Goal: Transaction & Acquisition: Purchase product/service

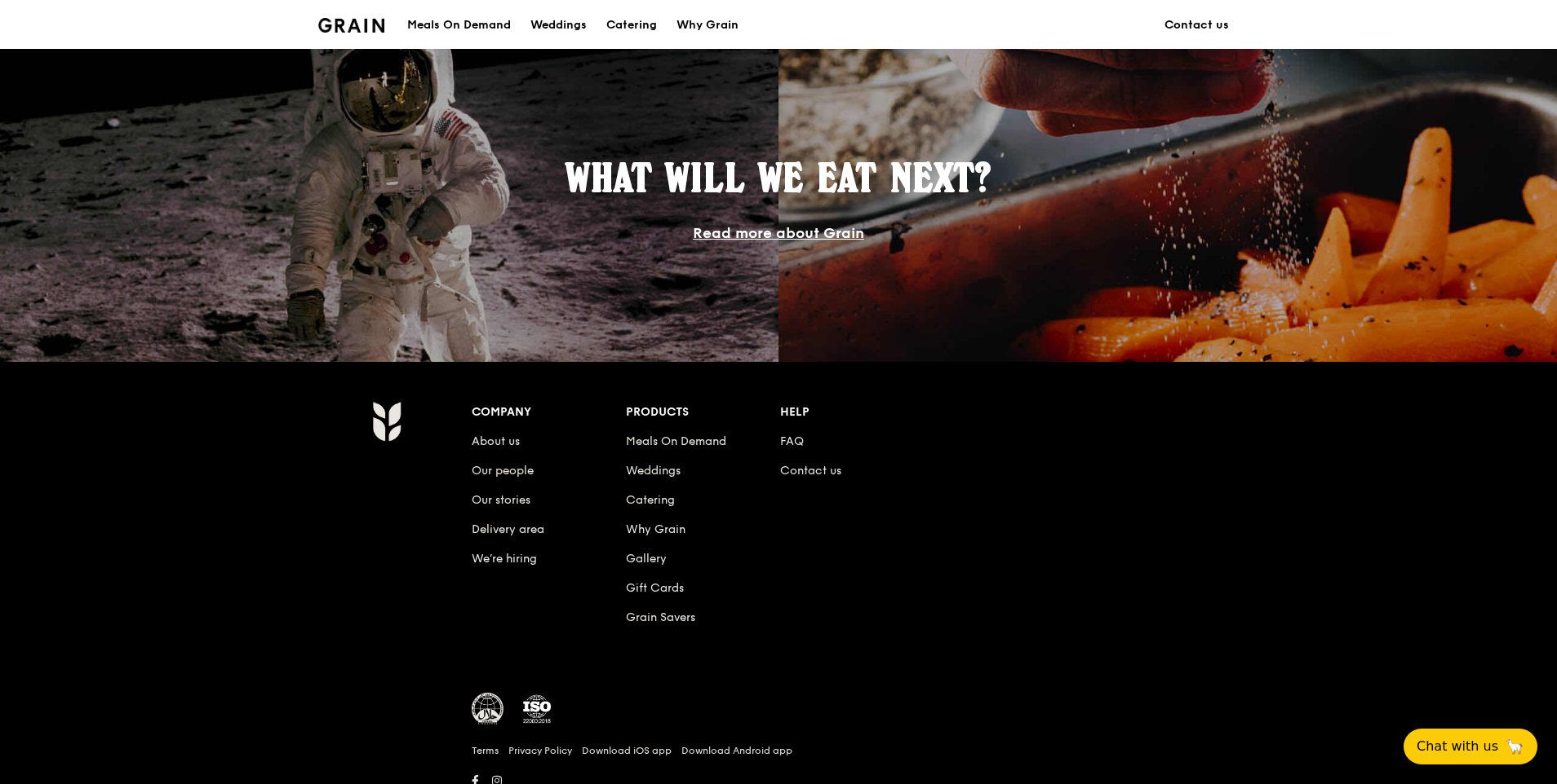
scroll to position [1466, 0]
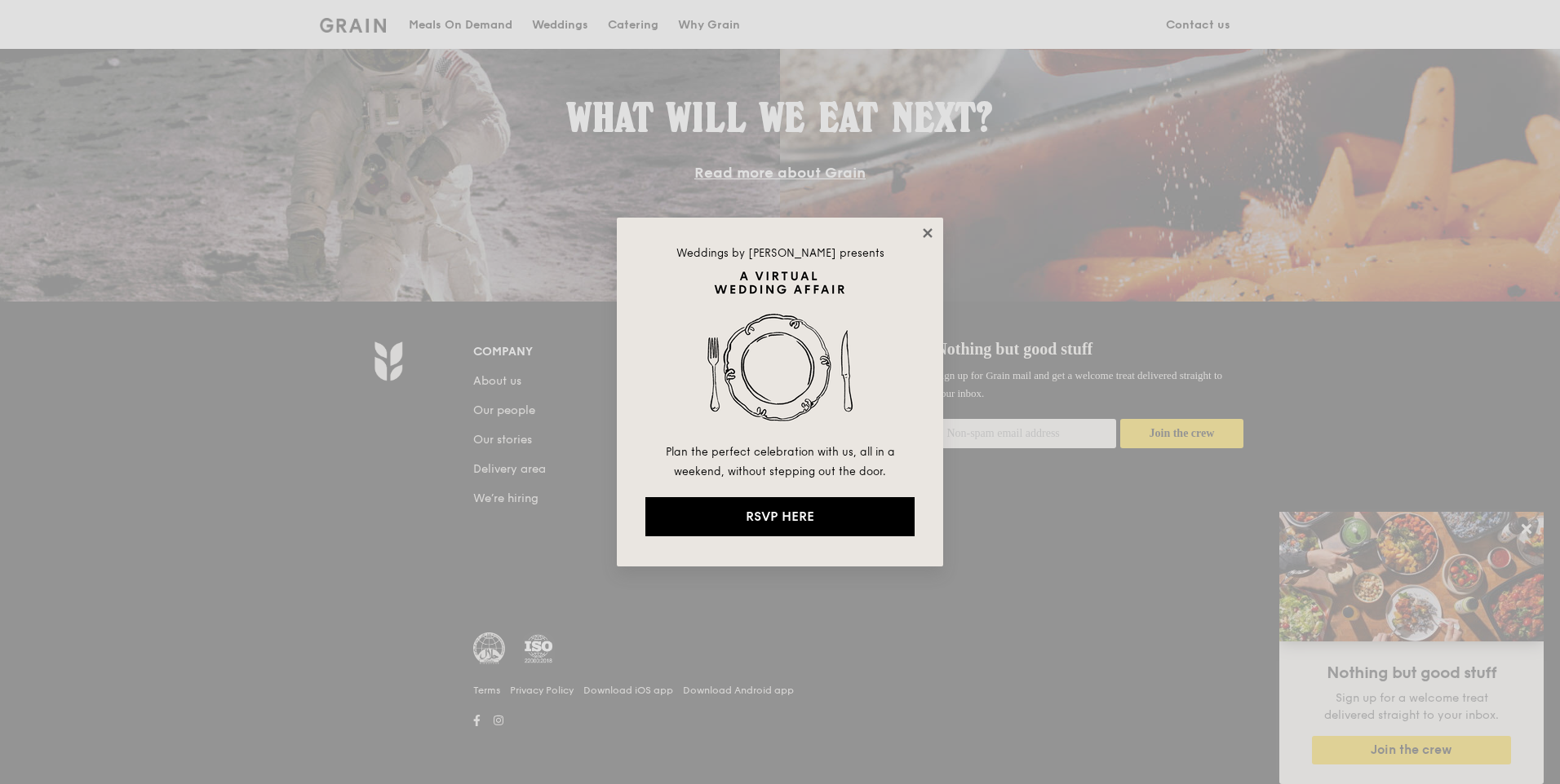
click at [929, 231] on icon at bounding box center [927, 232] width 9 height 9
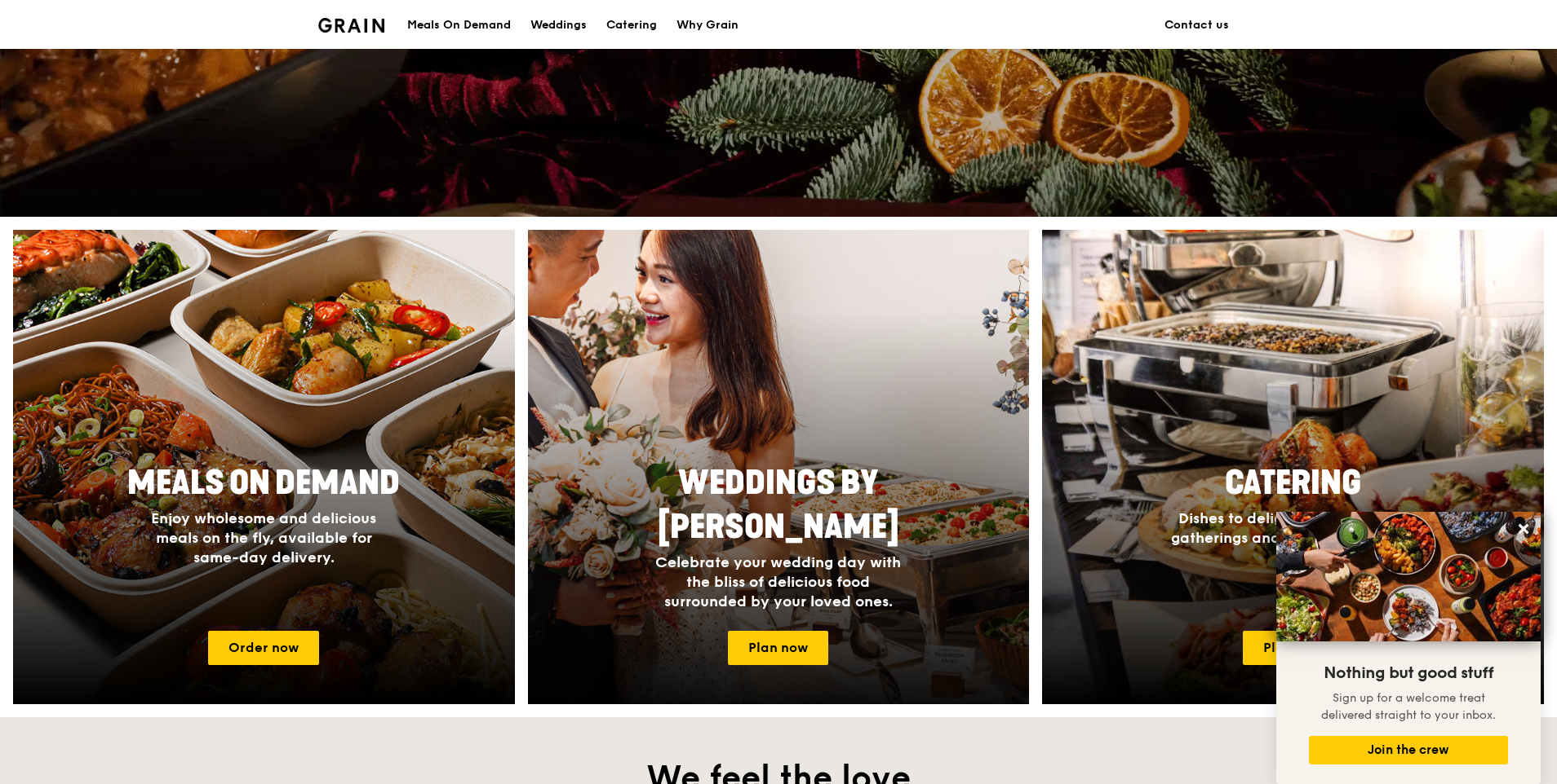
scroll to position [489, 0]
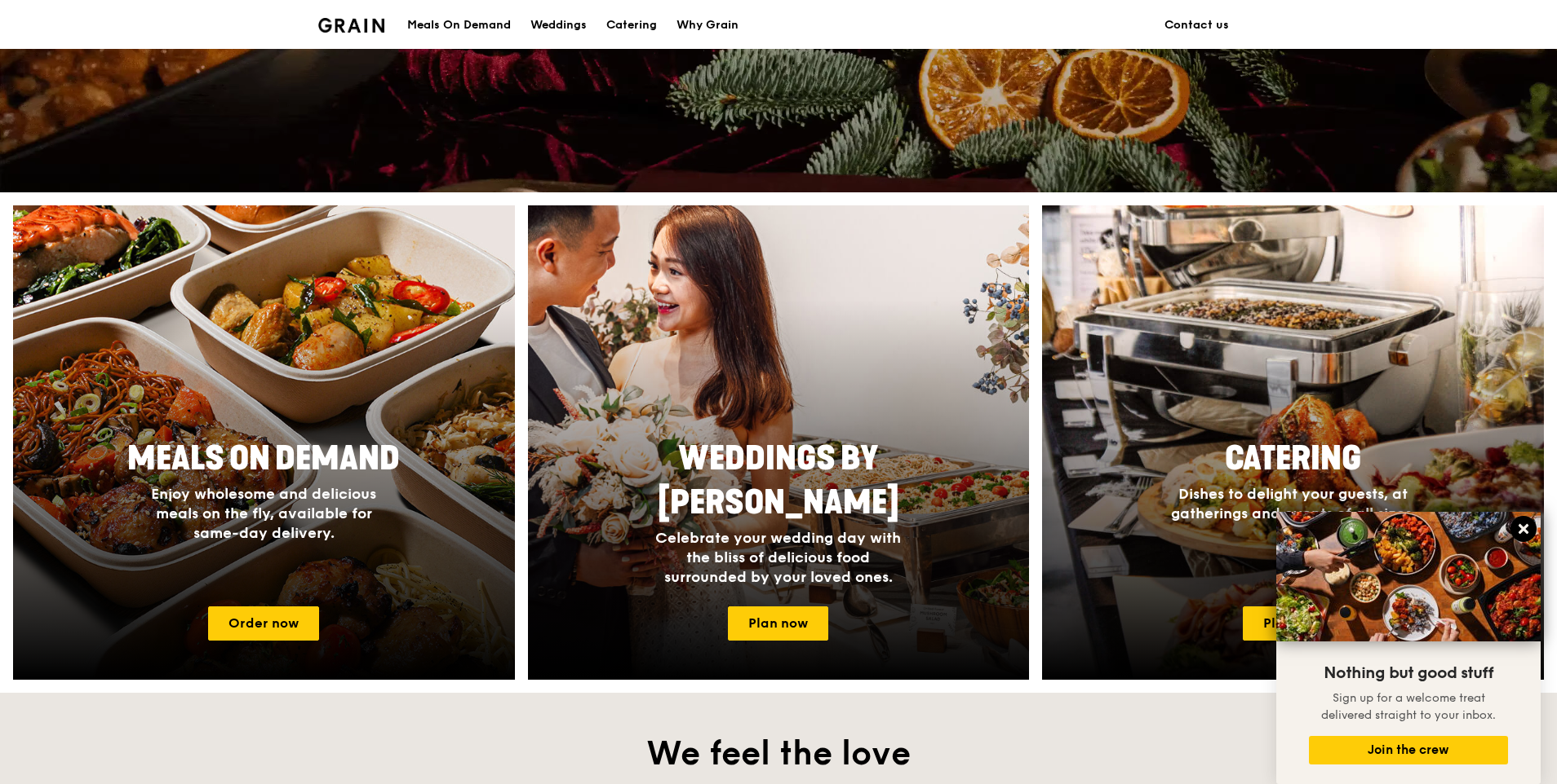
click at [1526, 534] on icon at bounding box center [1523, 529] width 10 height 10
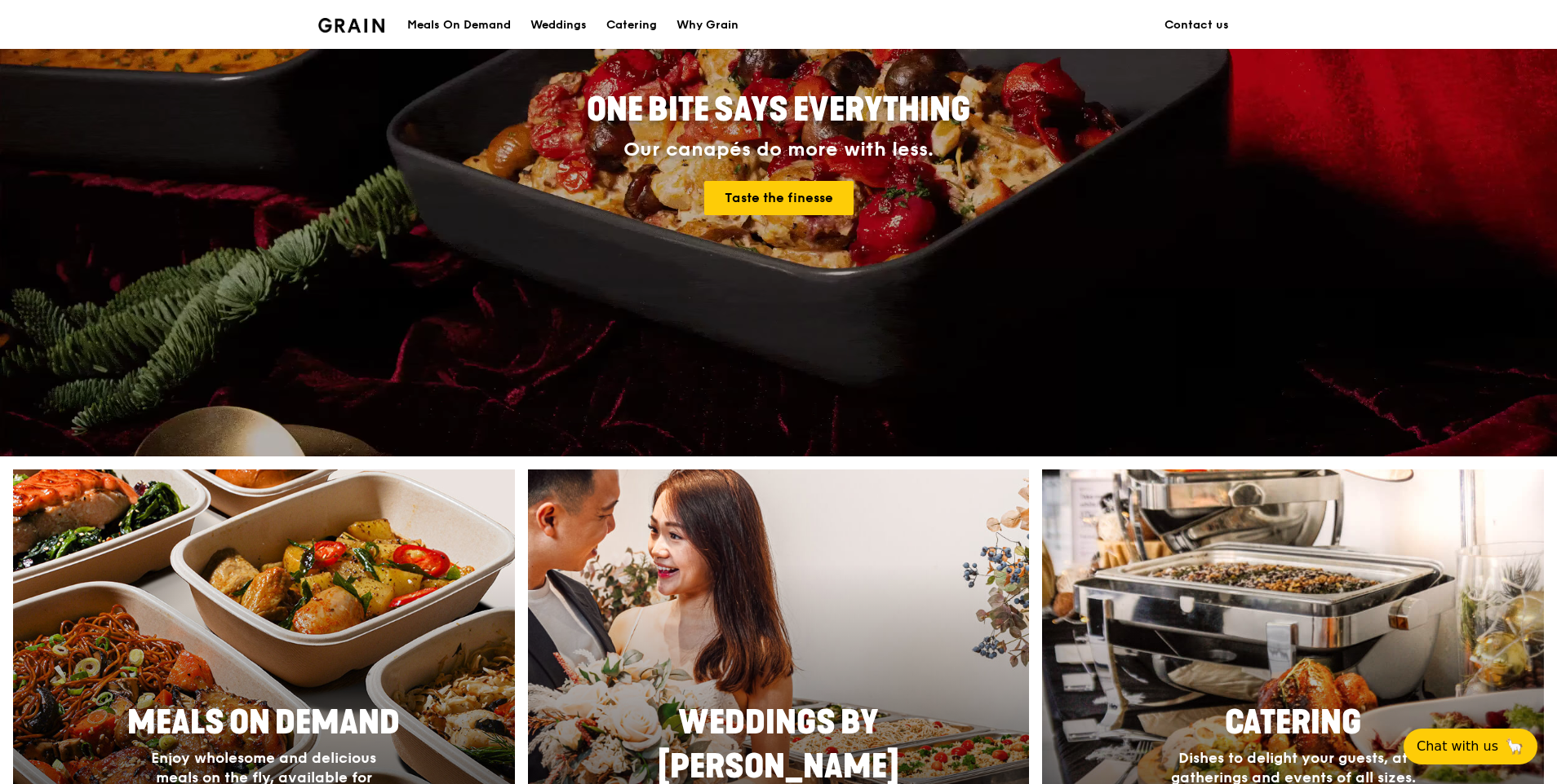
scroll to position [0, 0]
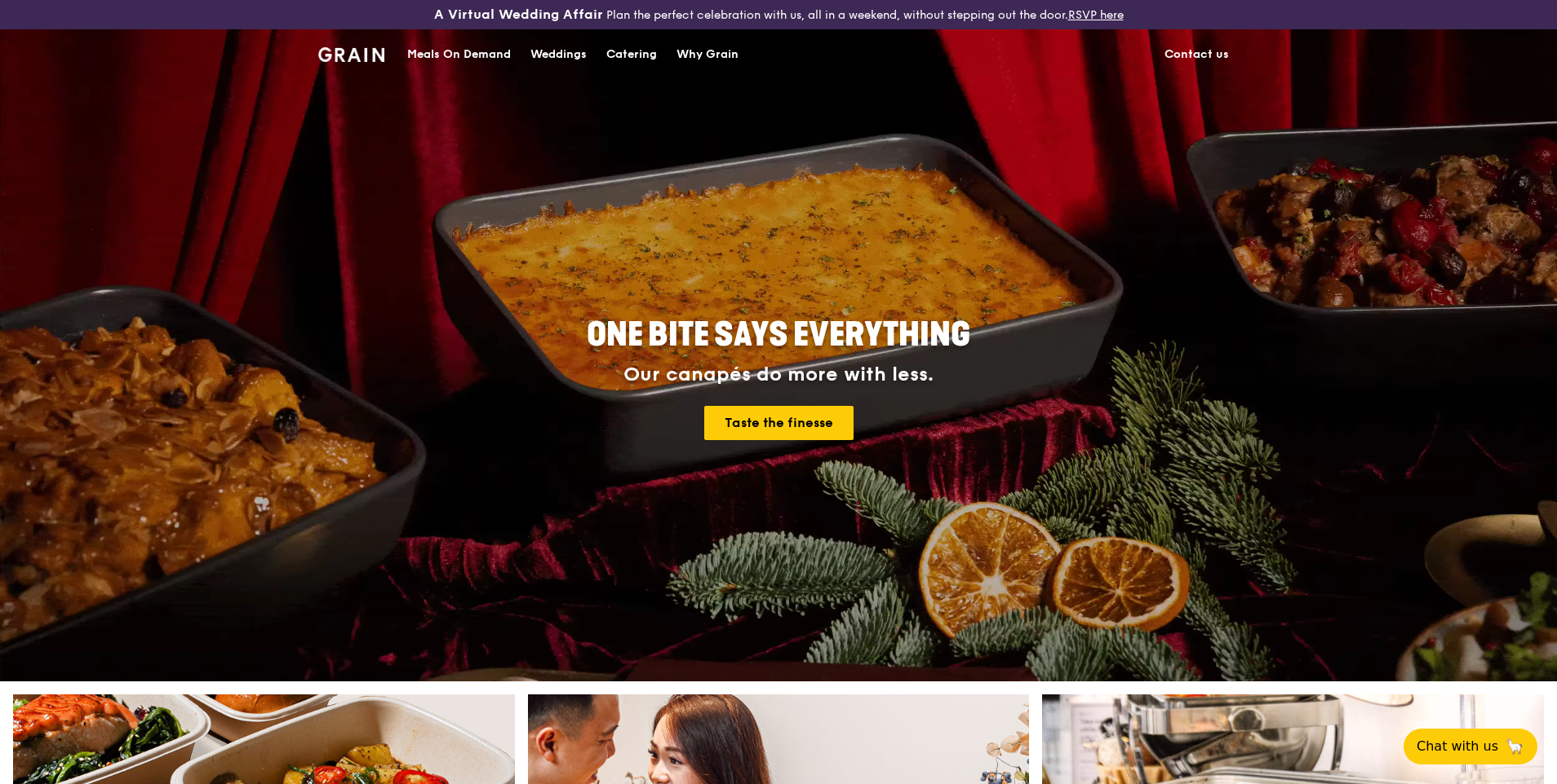
click at [452, 48] on div "Meals On Demand" at bounding box center [459, 54] width 104 height 48
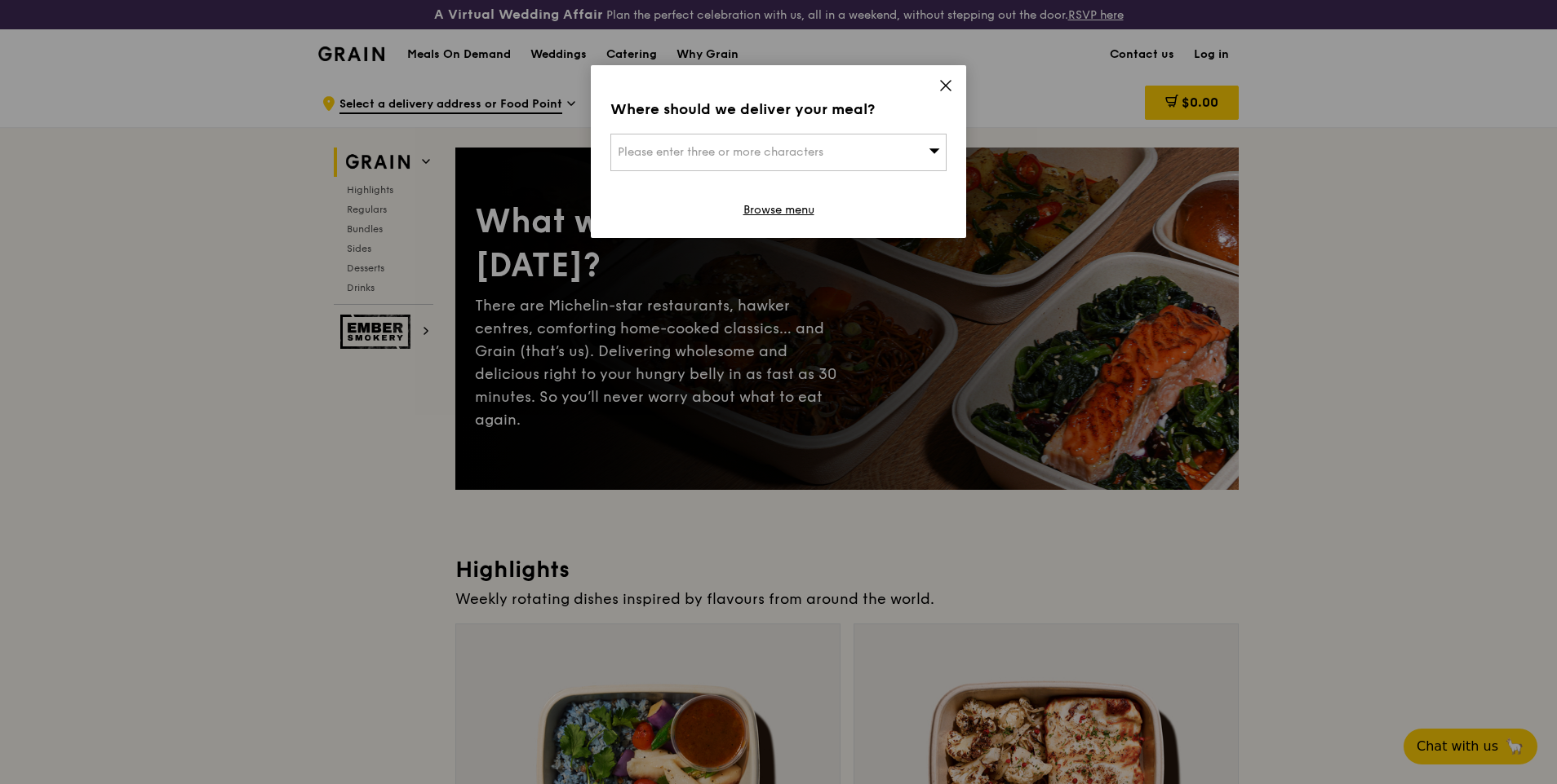
click at [943, 83] on icon at bounding box center [946, 86] width 10 height 10
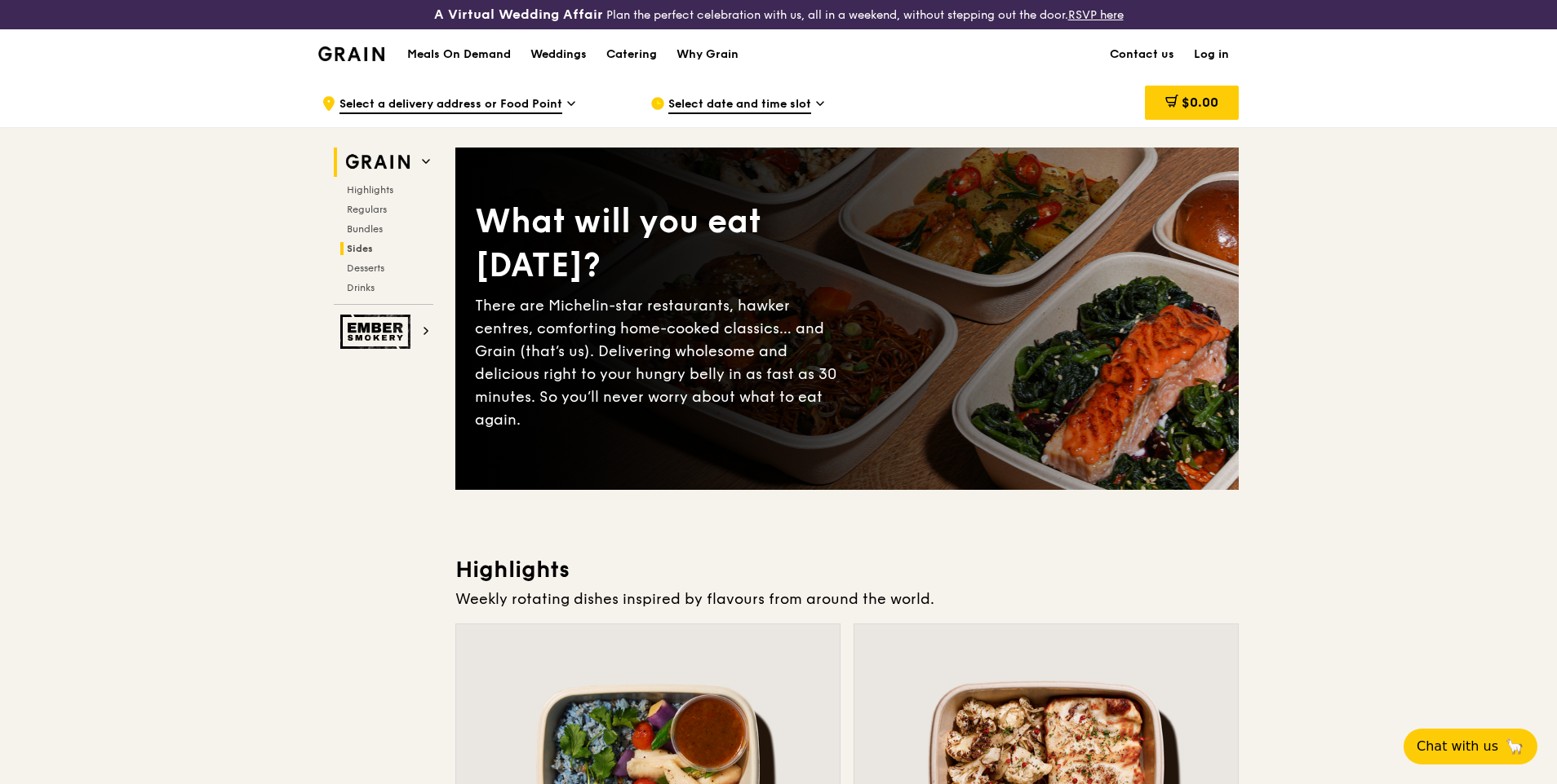
click at [374, 248] on h2 "Sides" at bounding box center [387, 248] width 93 height 13
click at [784, 100] on span "Select date and time slot" at bounding box center [739, 105] width 142 height 18
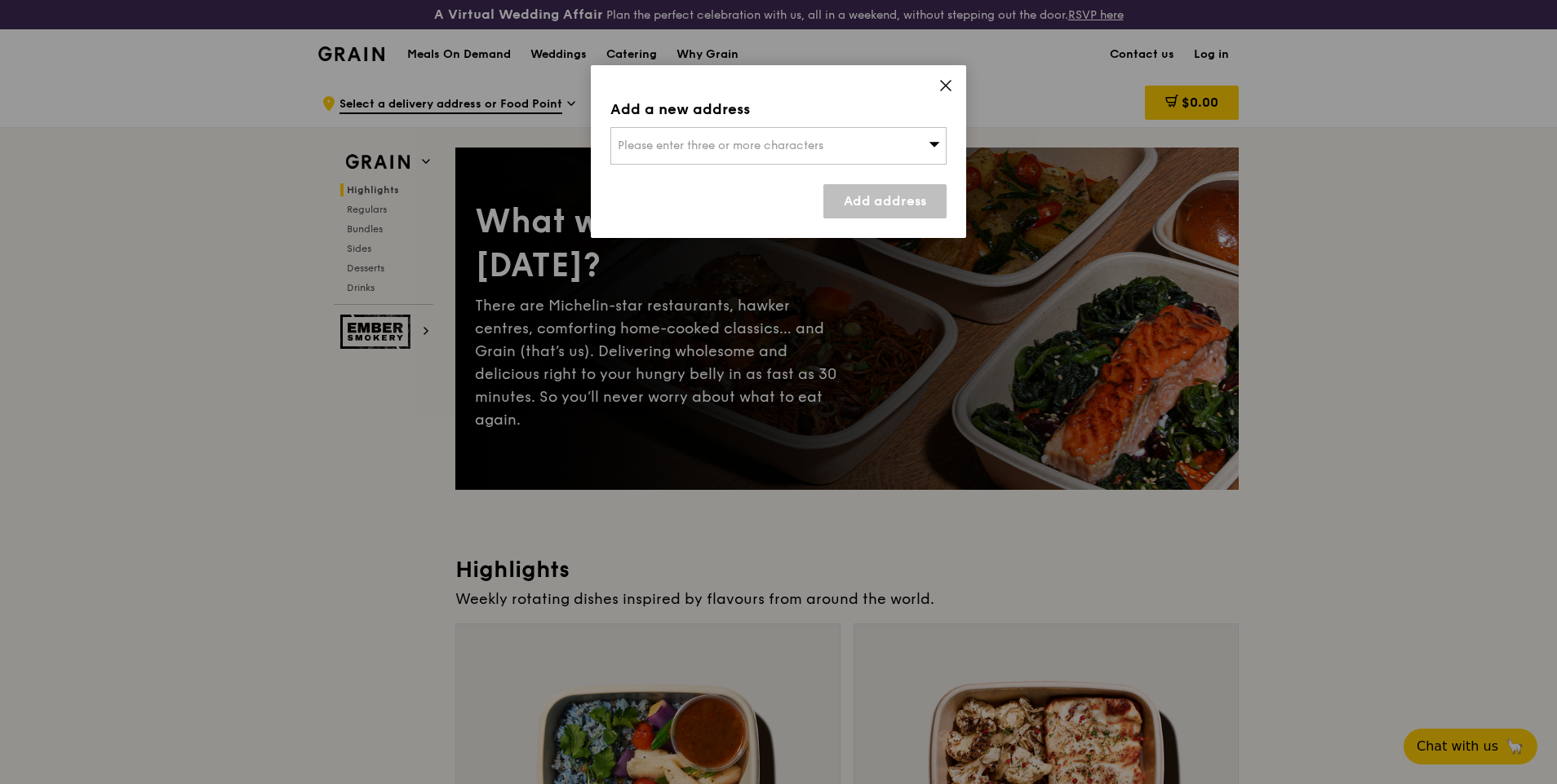
click at [950, 84] on icon at bounding box center [945, 85] width 15 height 15
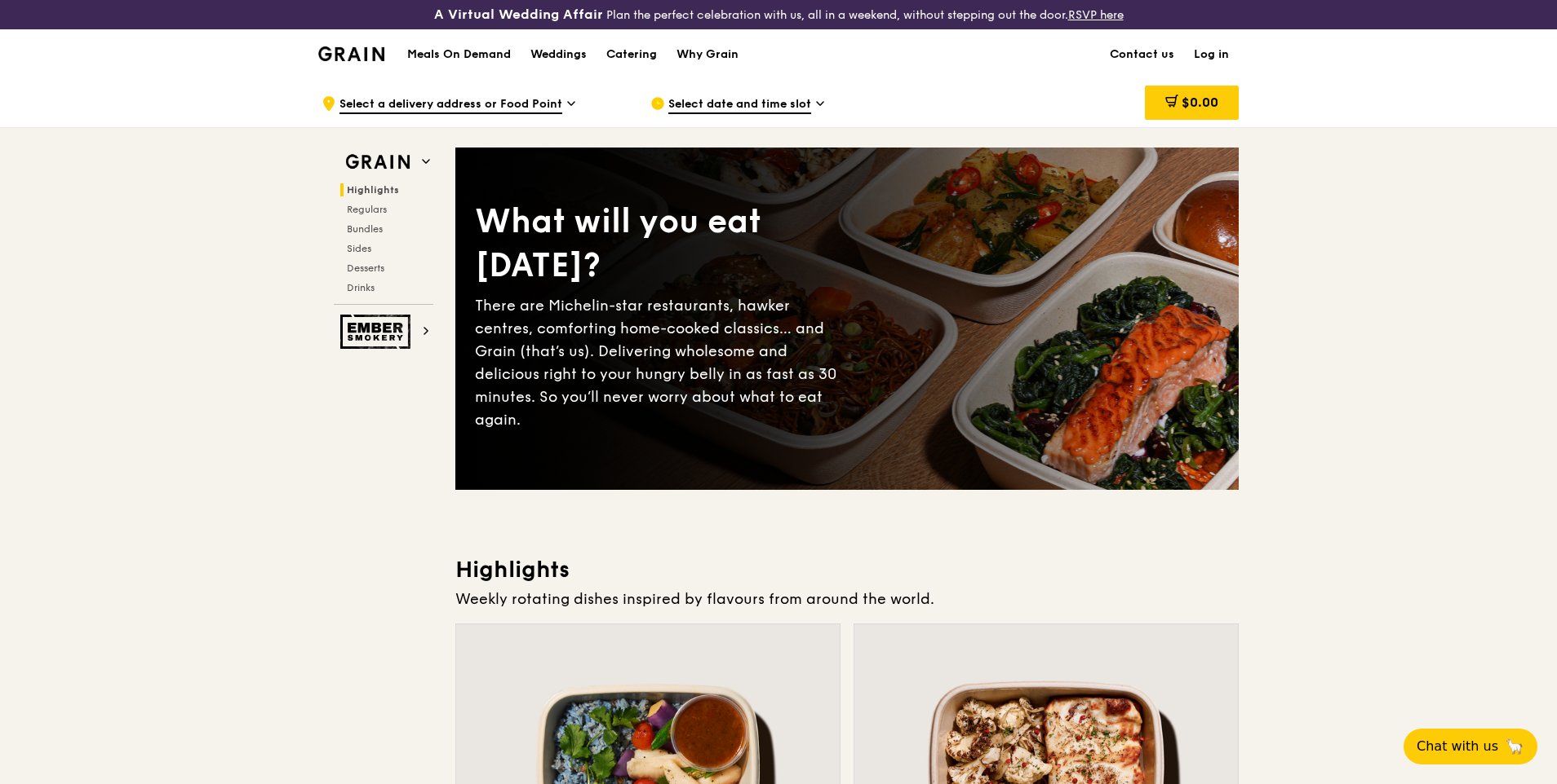
click at [347, 53] on img at bounding box center [351, 53] width 66 height 15
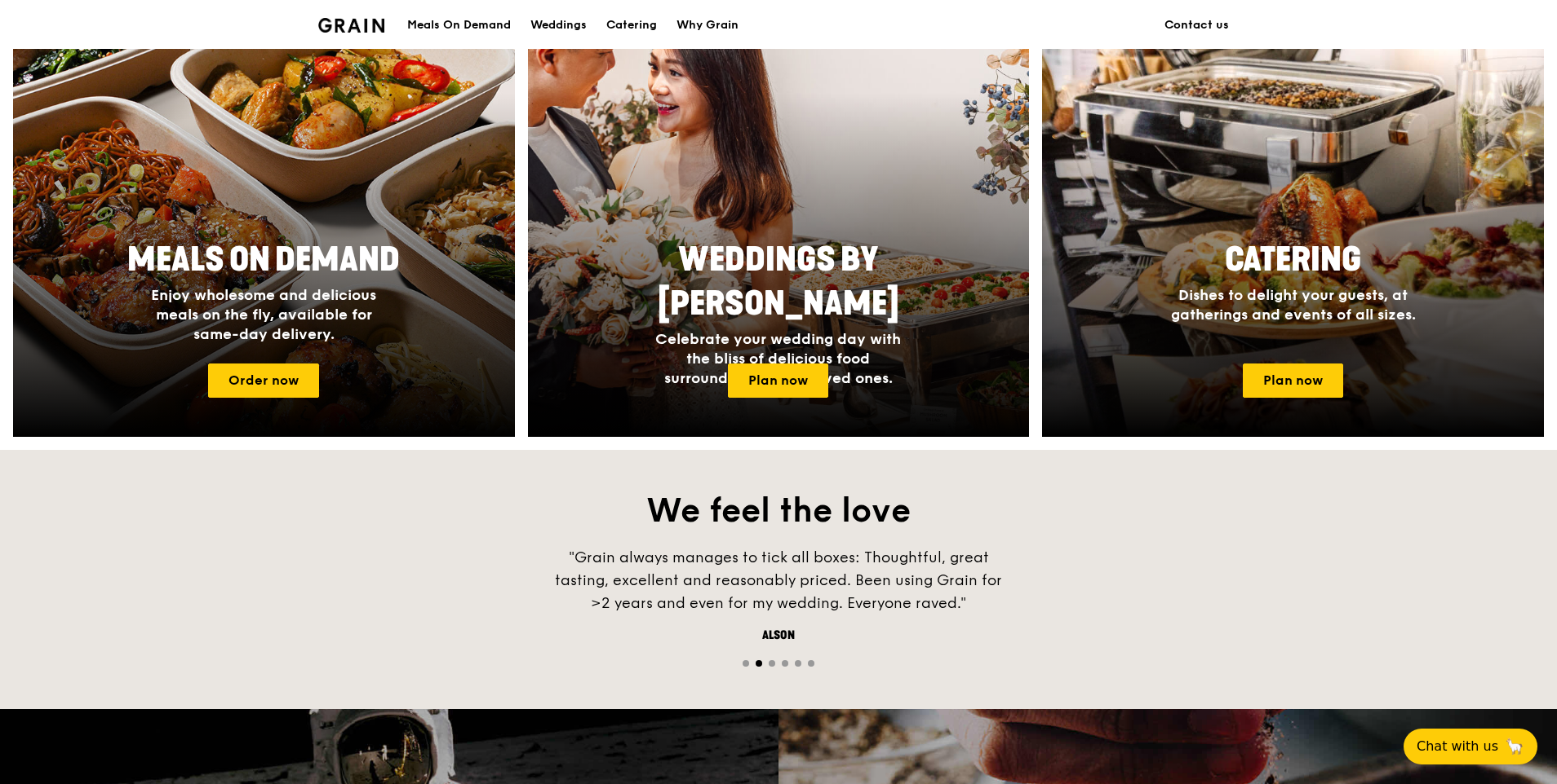
scroll to position [36, 0]
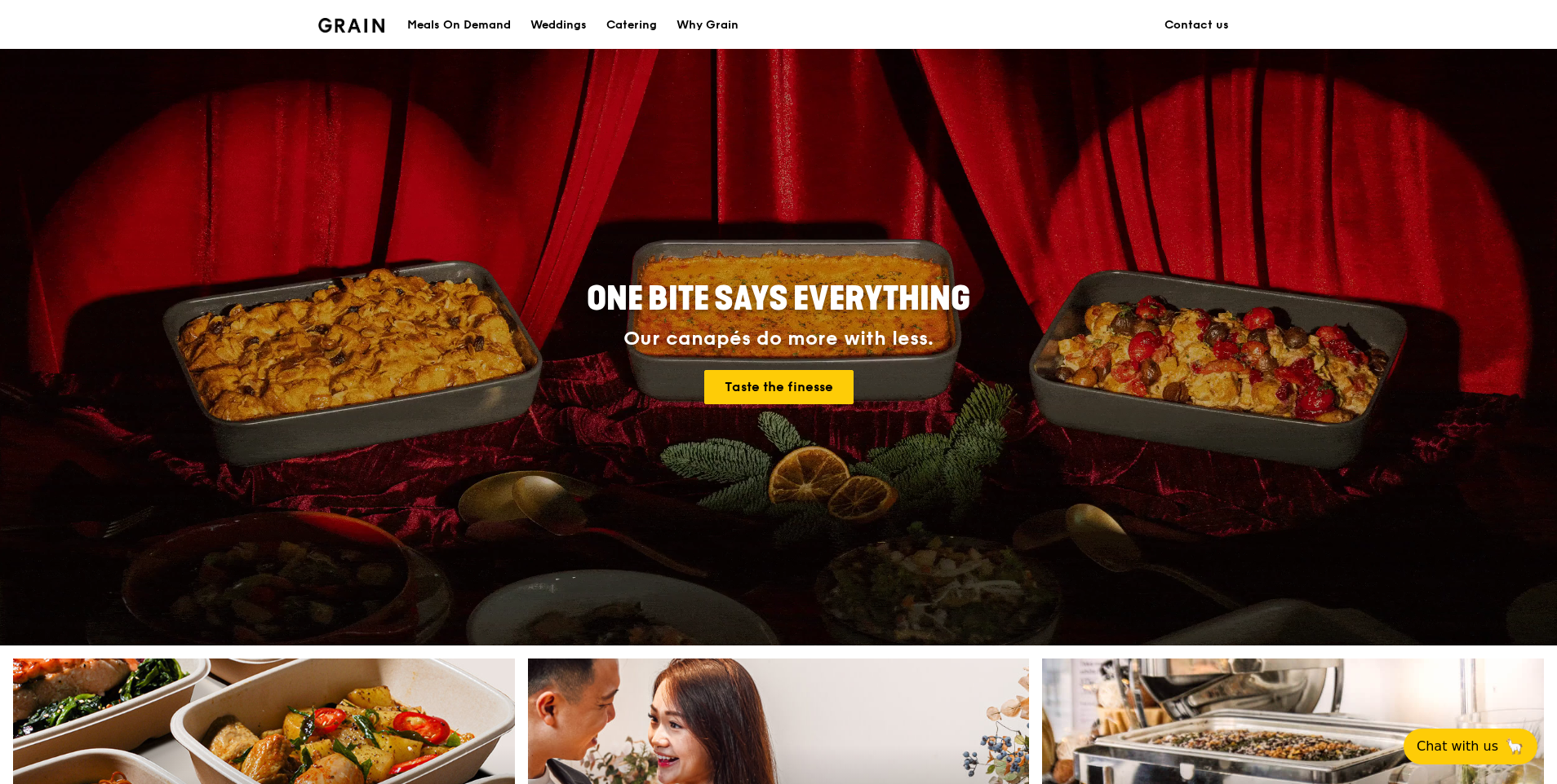
click at [444, 21] on div "Meals On Demand" at bounding box center [459, 25] width 104 height 48
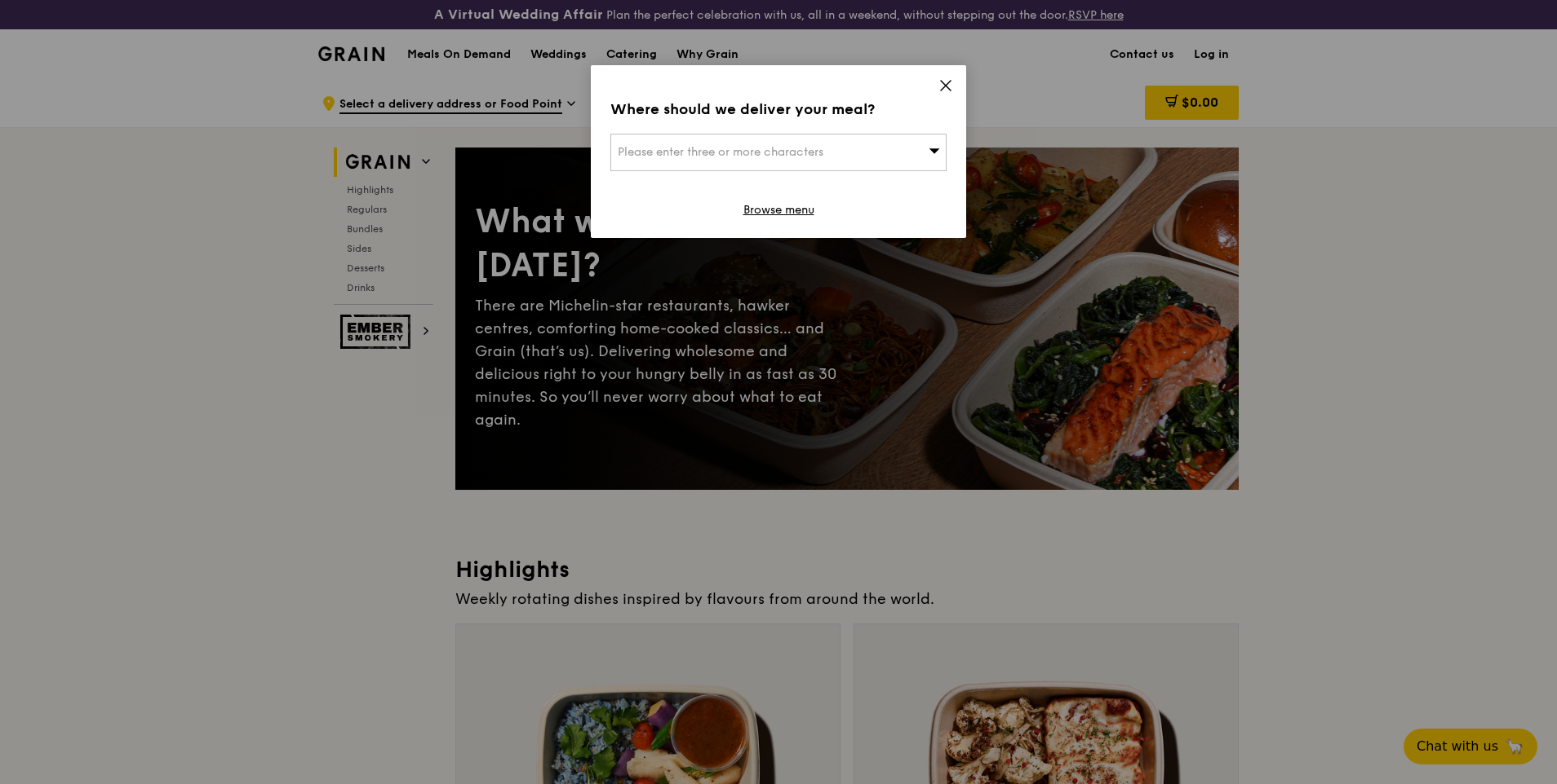
click at [730, 152] on span "Please enter three or more characters" at bounding box center [720, 152] width 206 height 14
type input "v"
type input "brekkie a"
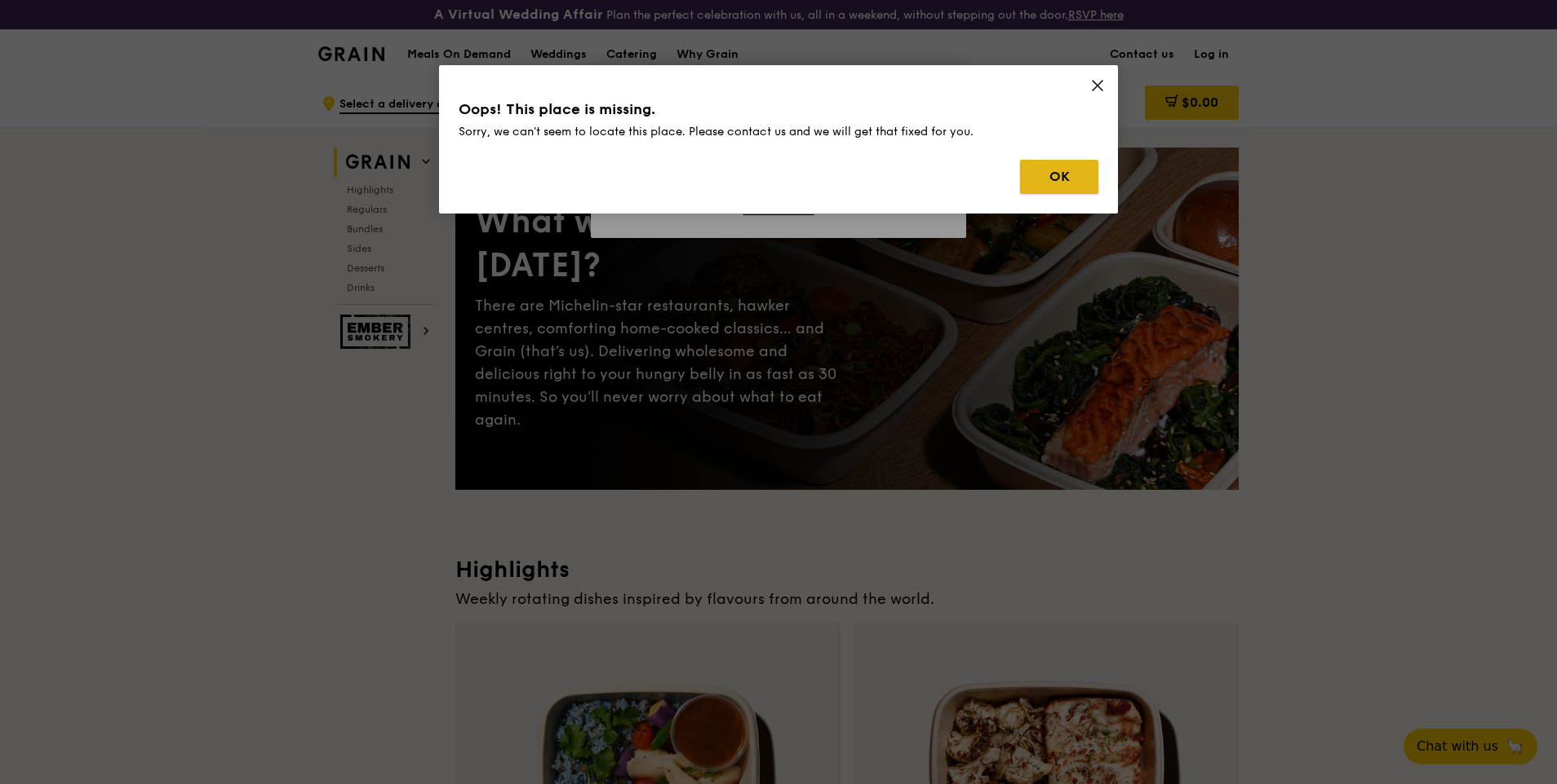
click at [1051, 181] on button "OK" at bounding box center [1058, 177] width 78 height 35
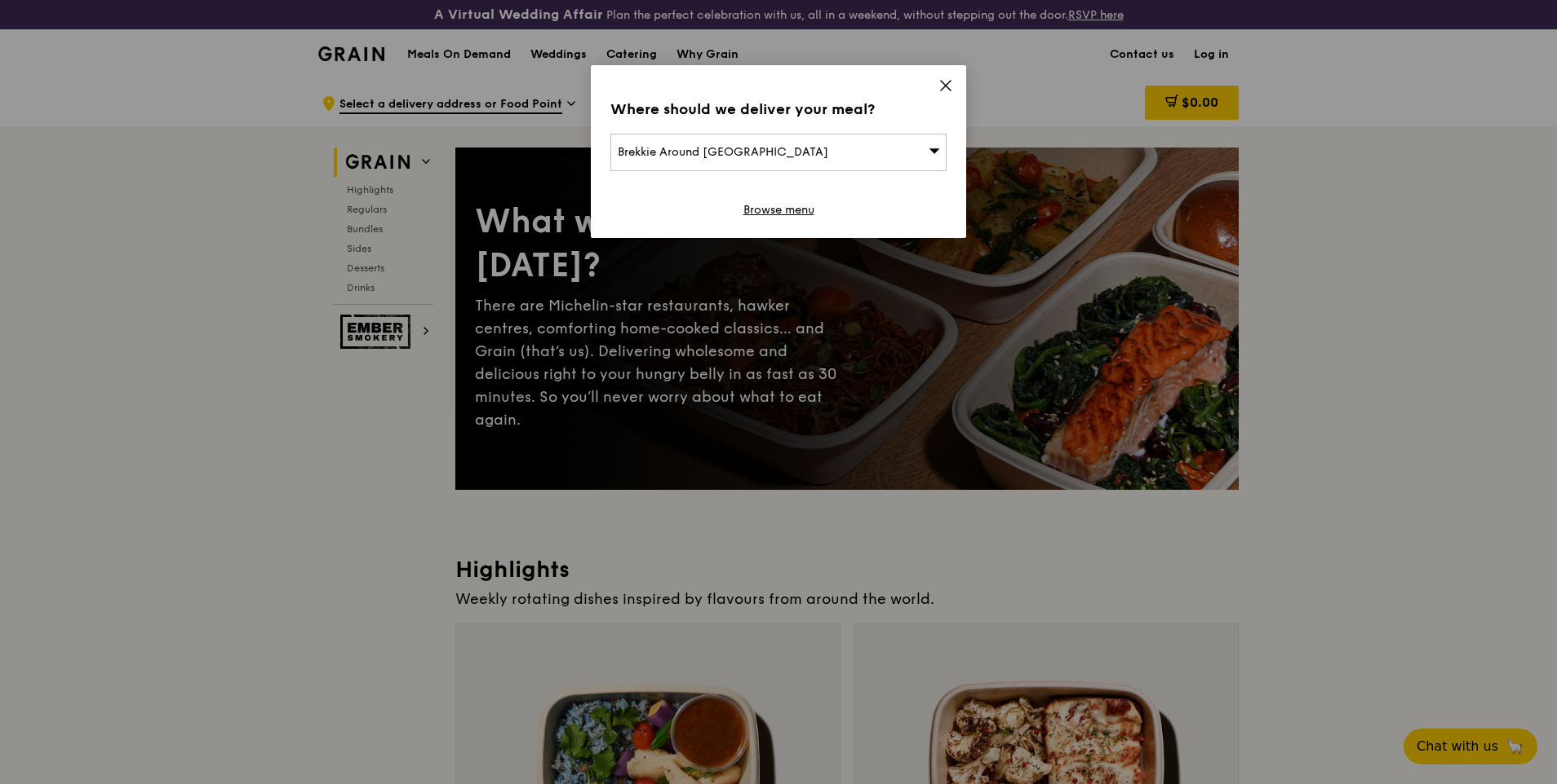
click at [945, 76] on div "Where should we deliver your meal? Brekkie Around Changi Airport Browse menu" at bounding box center [778, 151] width 375 height 173
click at [945, 87] on icon at bounding box center [946, 86] width 10 height 10
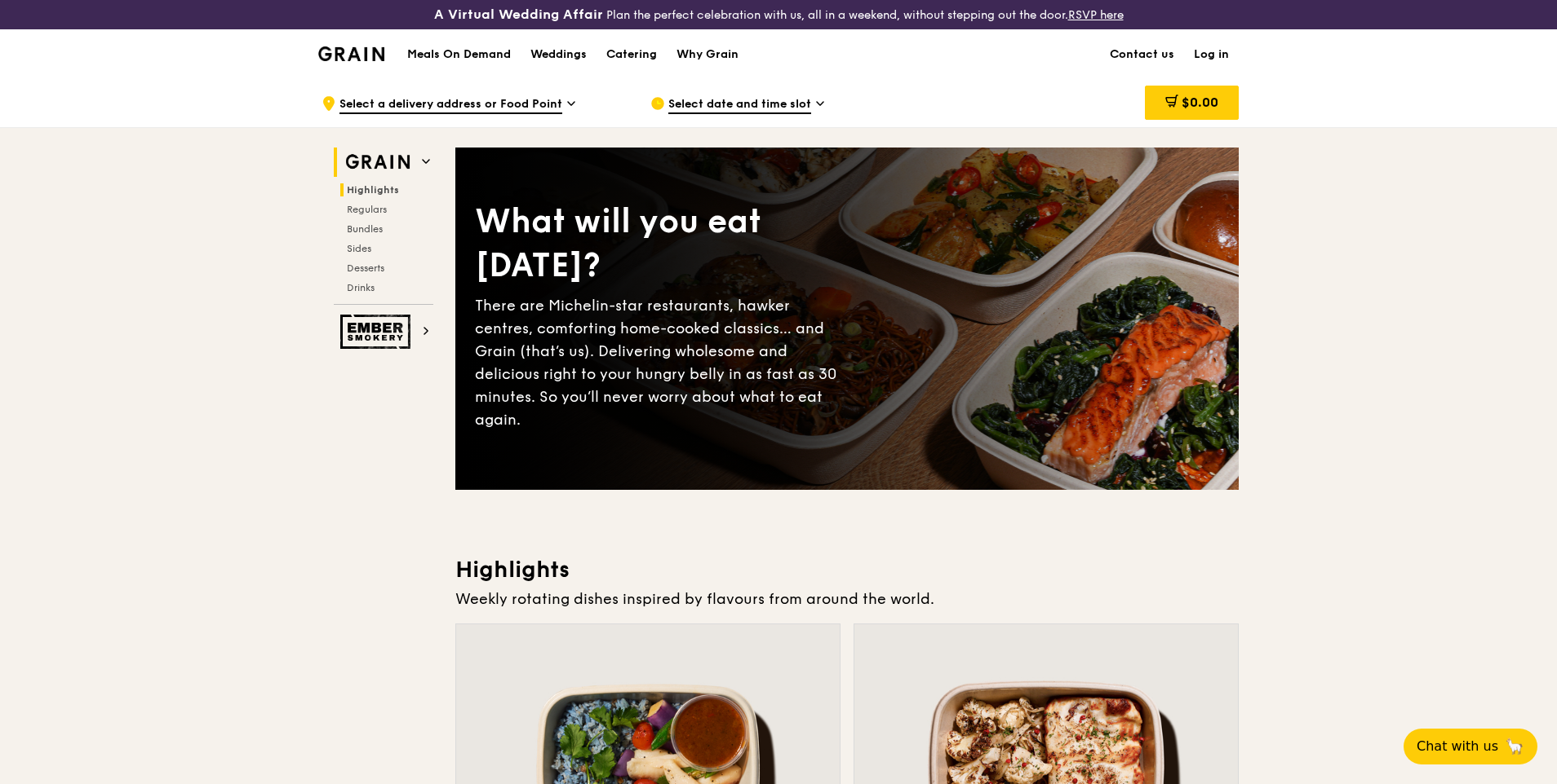
click at [396, 189] on h2 "Highlights" at bounding box center [387, 190] width 93 height 13
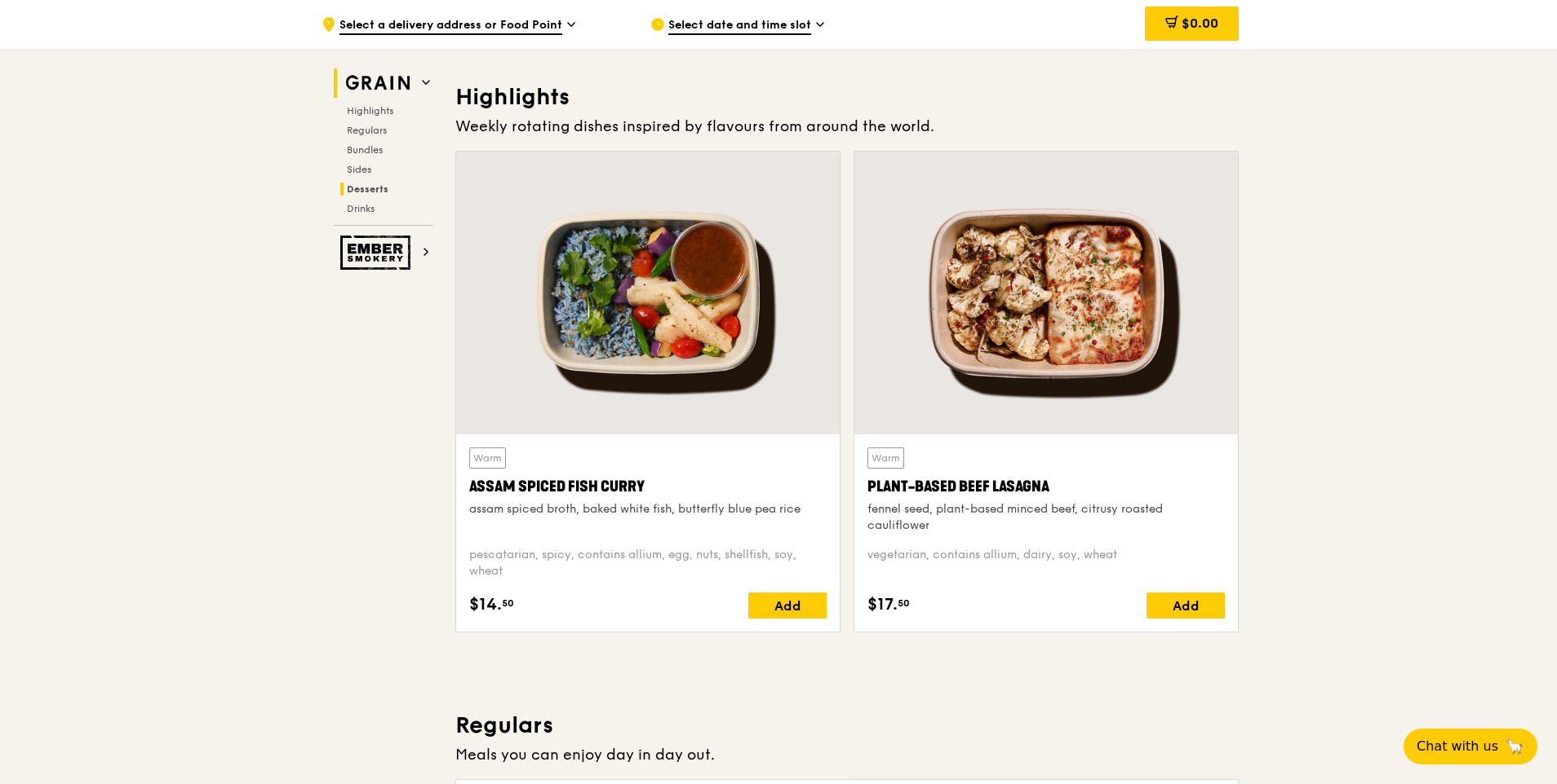
scroll to position [490, 0]
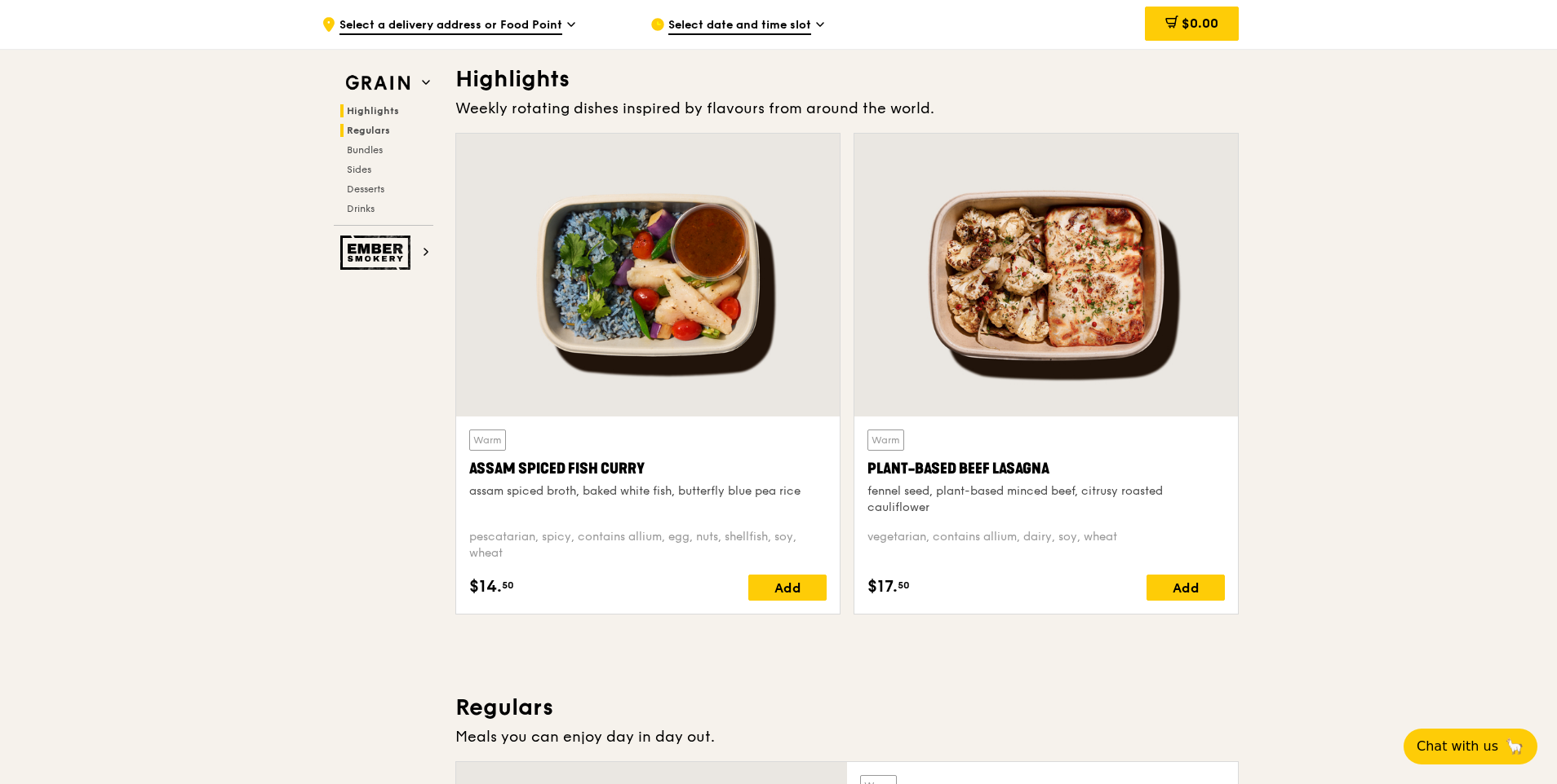
click at [367, 130] on span "Regulars" at bounding box center [369, 131] width 44 height 12
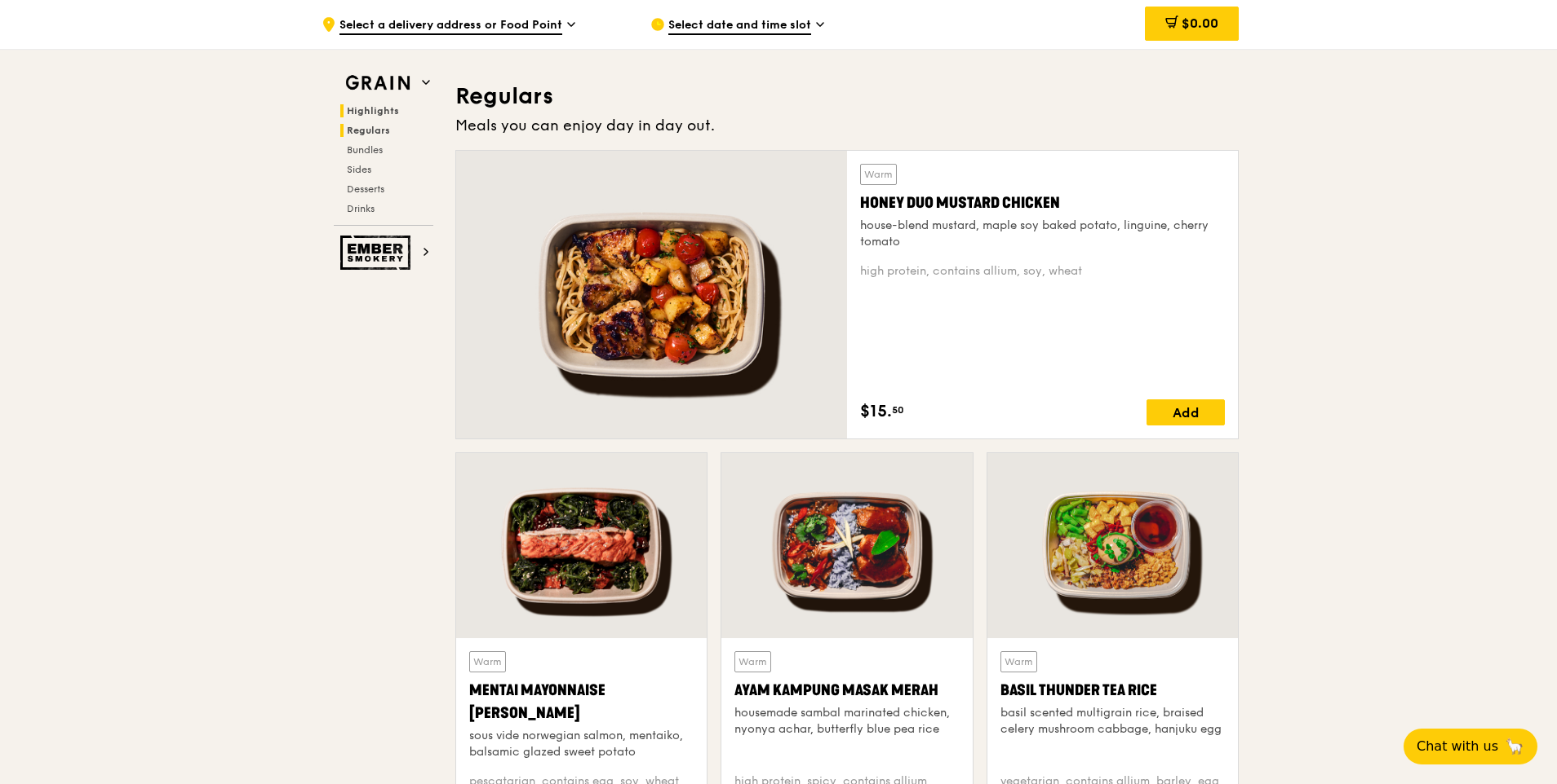
scroll to position [1118, 0]
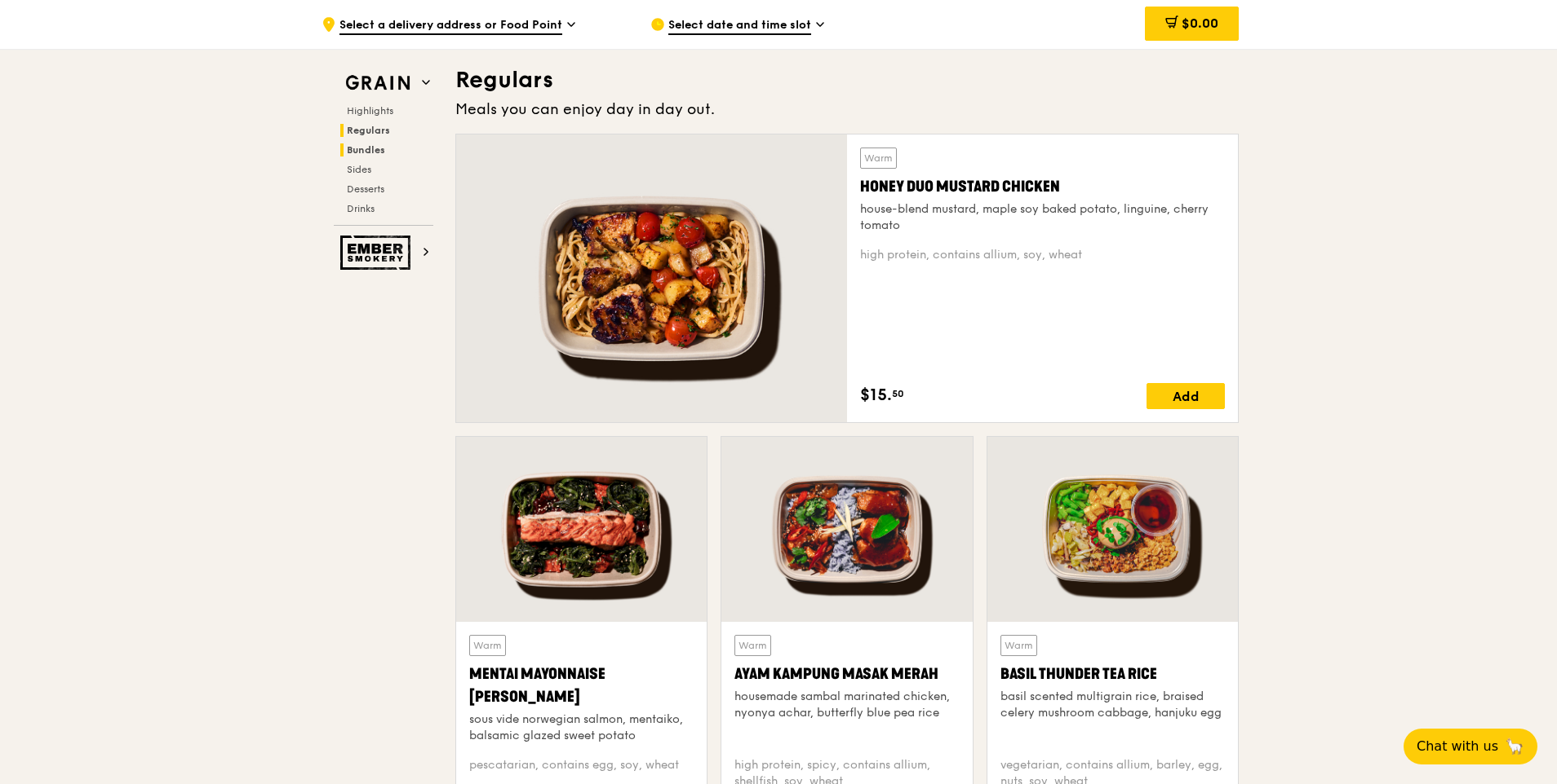
click at [364, 153] on span "Bundles" at bounding box center [366, 150] width 39 height 12
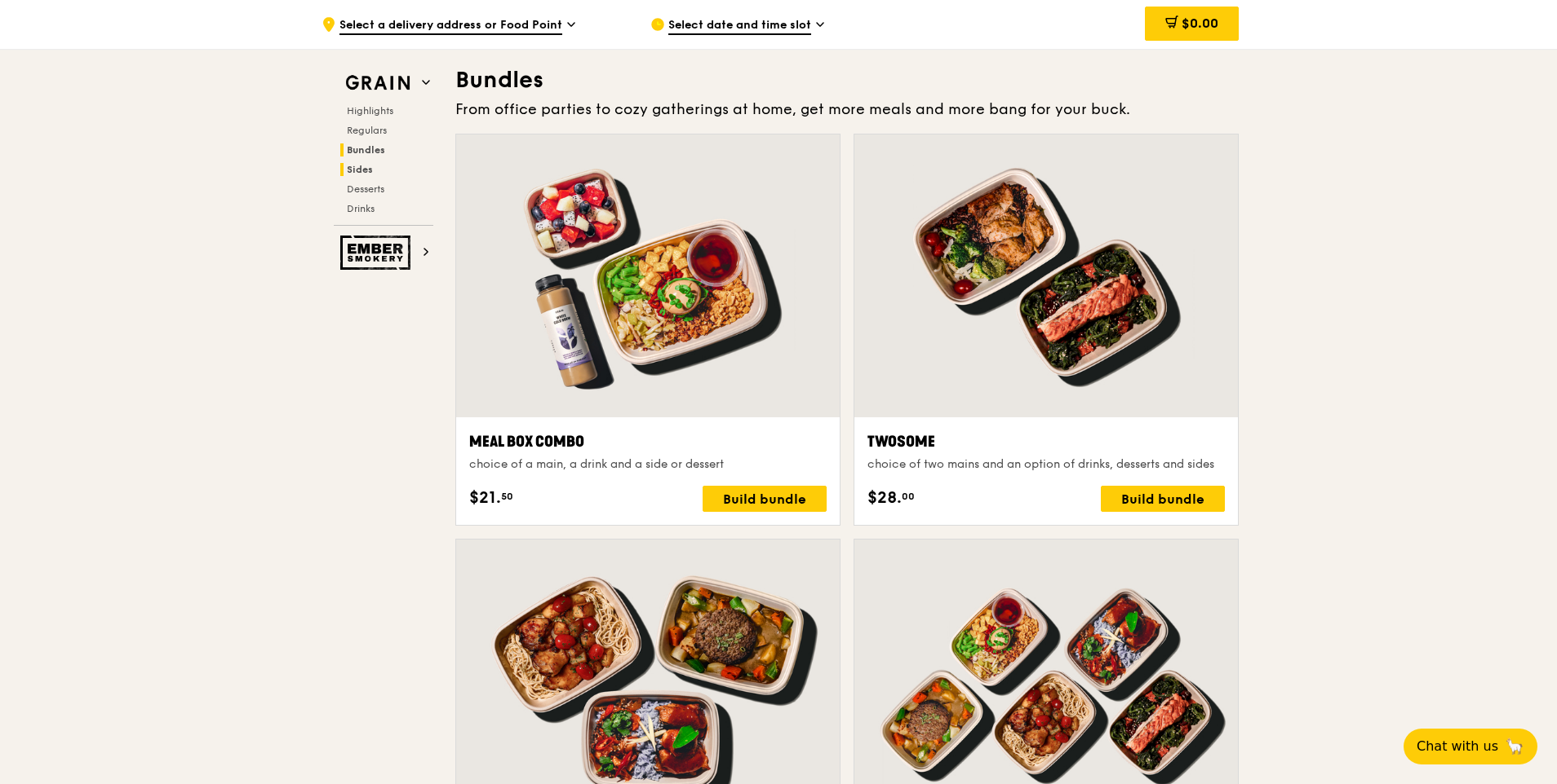
click at [360, 170] on span "Sides" at bounding box center [360, 170] width 26 height 12
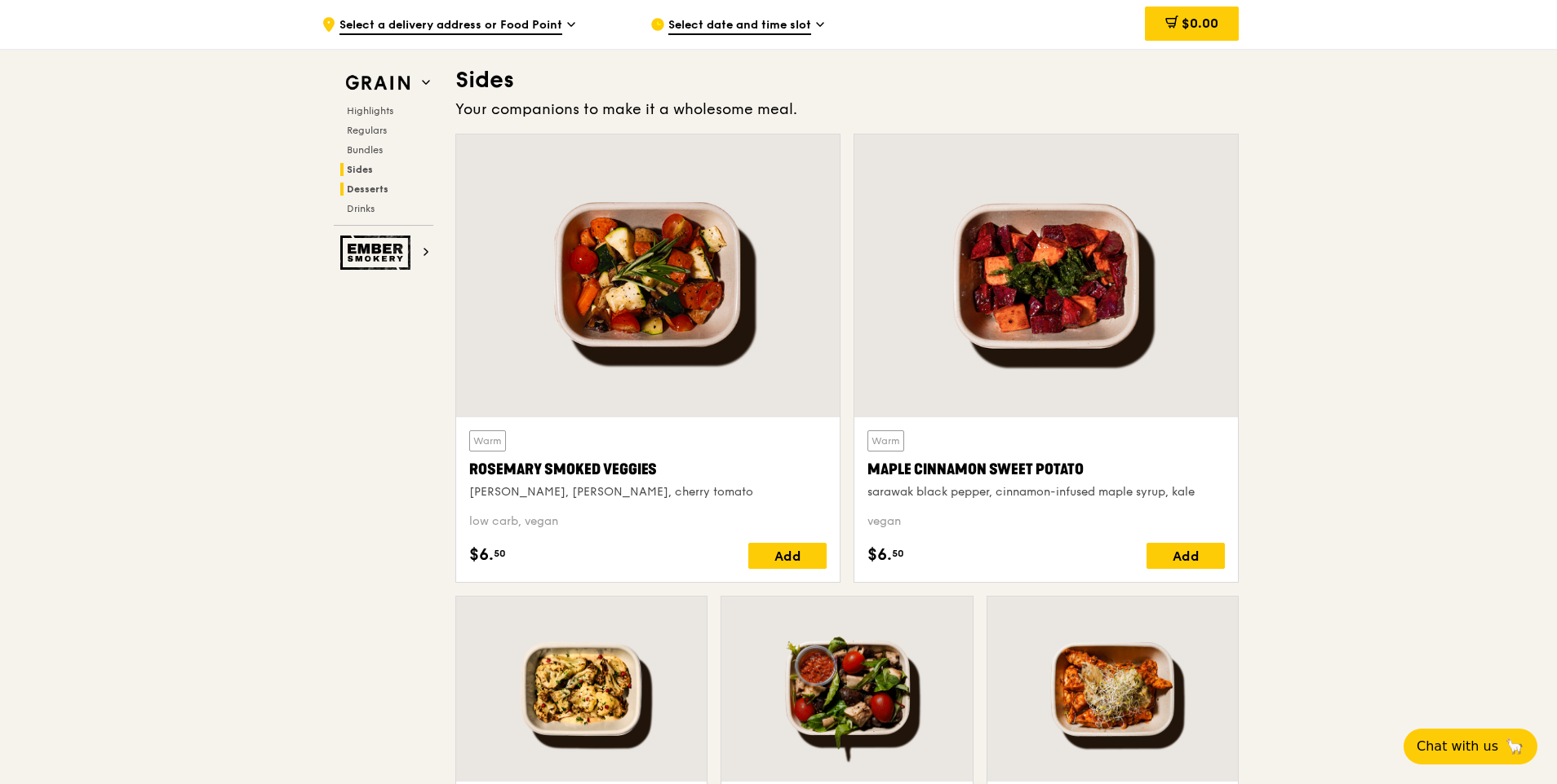
click at [360, 195] on h2 "Desserts" at bounding box center [387, 189] width 93 height 13
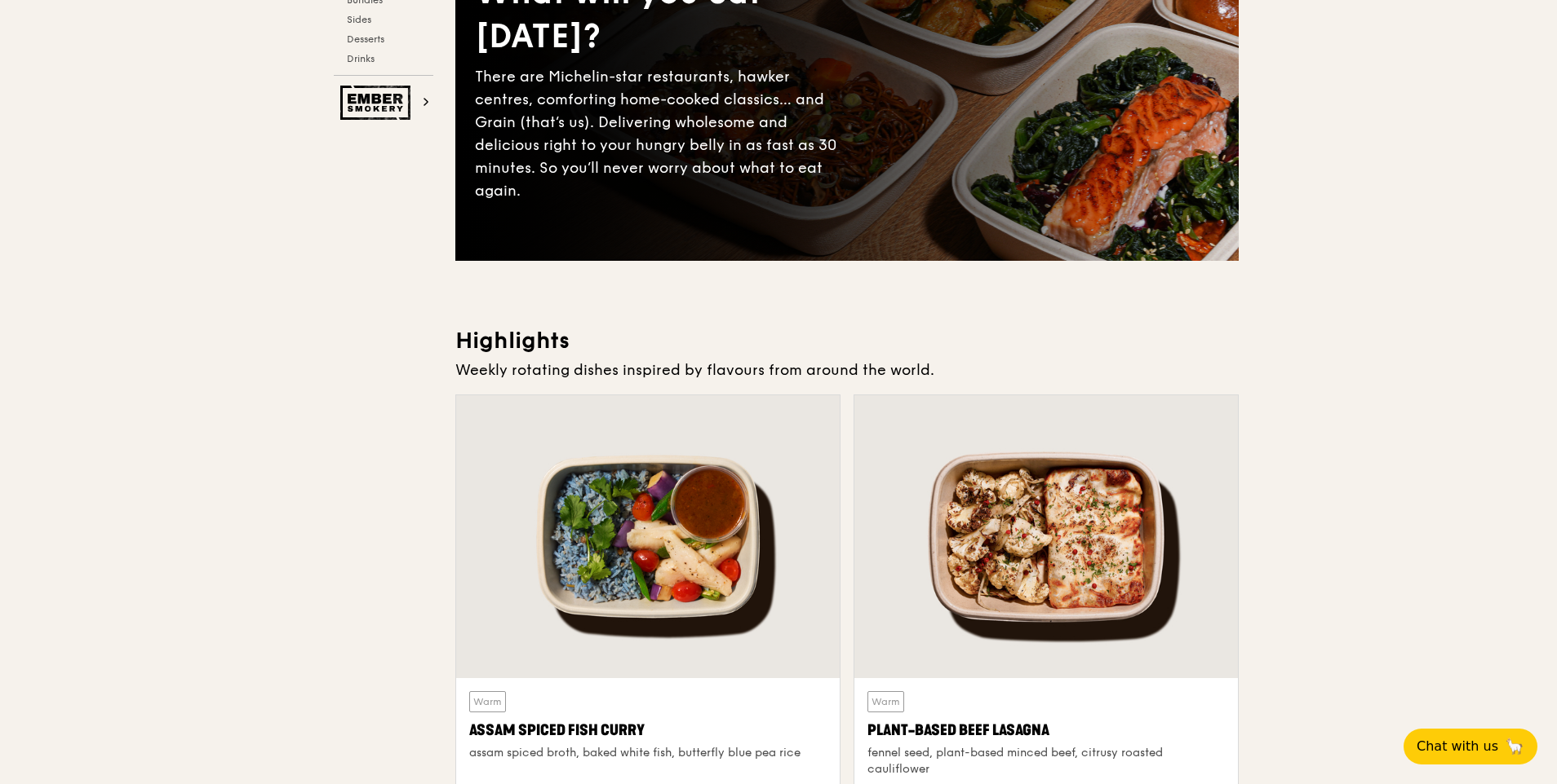
scroll to position [0, 0]
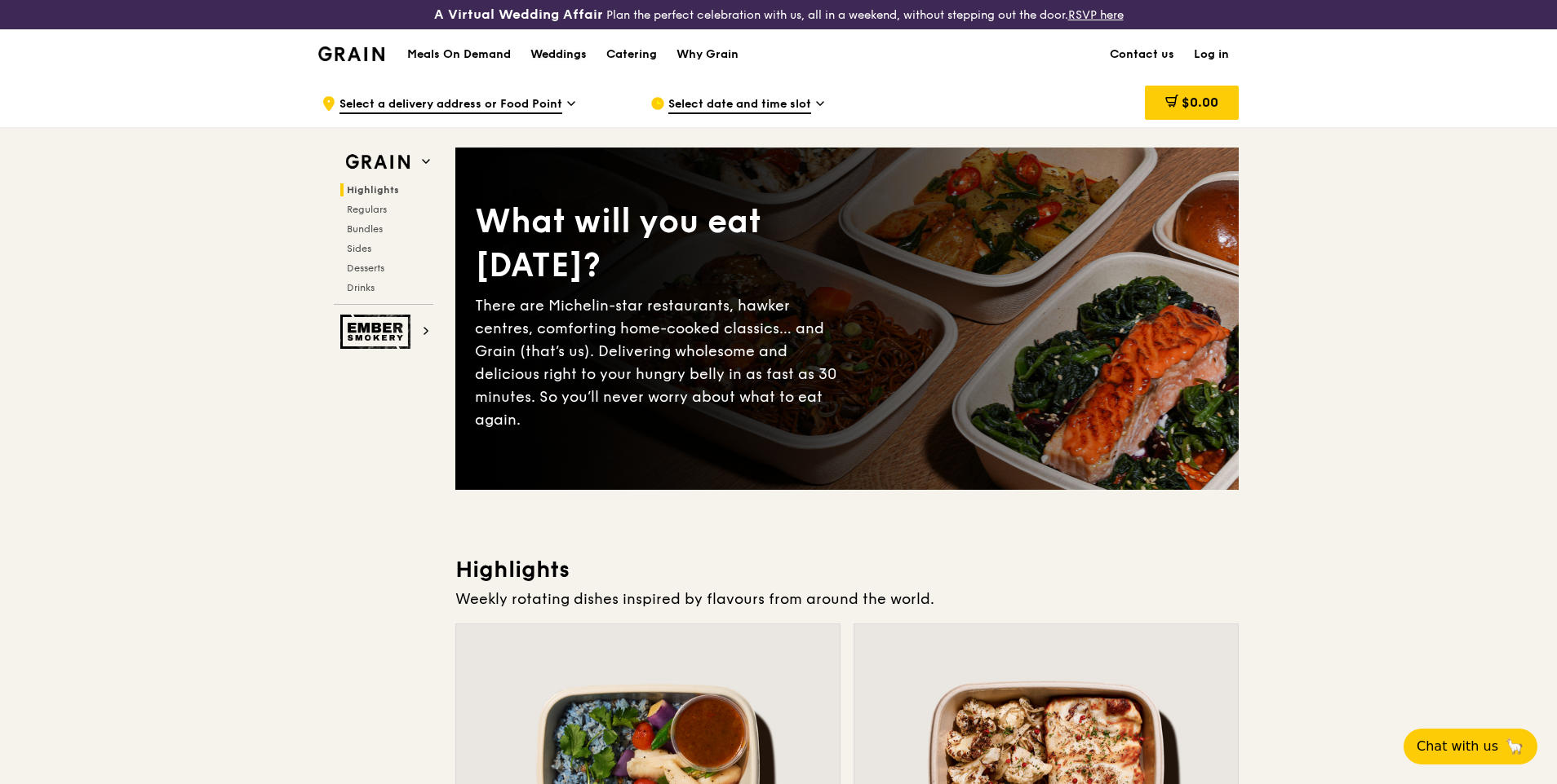
click at [571, 54] on div "Weddings" at bounding box center [558, 54] width 56 height 48
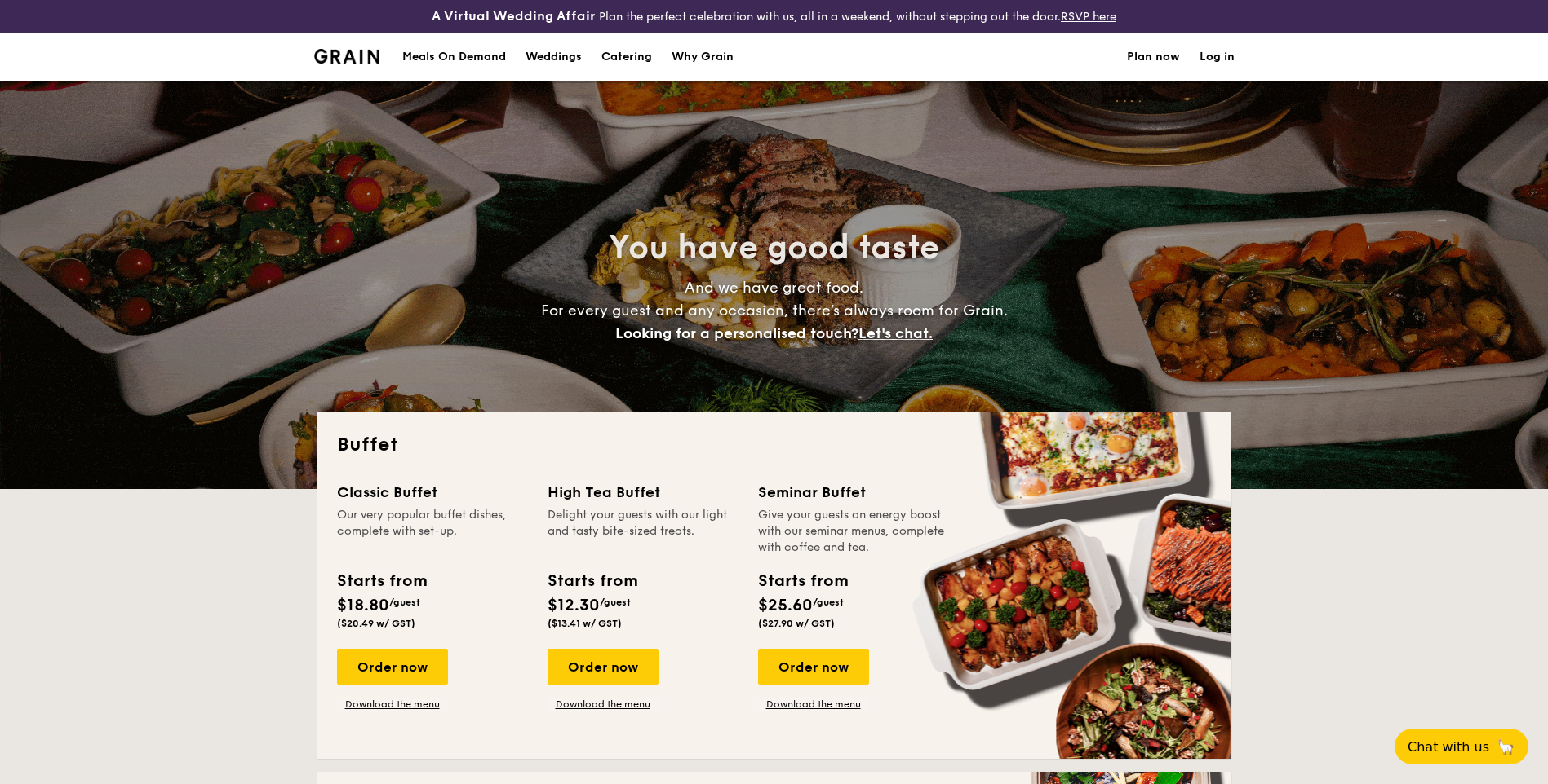
select select
click at [340, 63] on li at bounding box center [354, 56] width 79 height 48
click at [340, 53] on img at bounding box center [347, 55] width 66 height 15
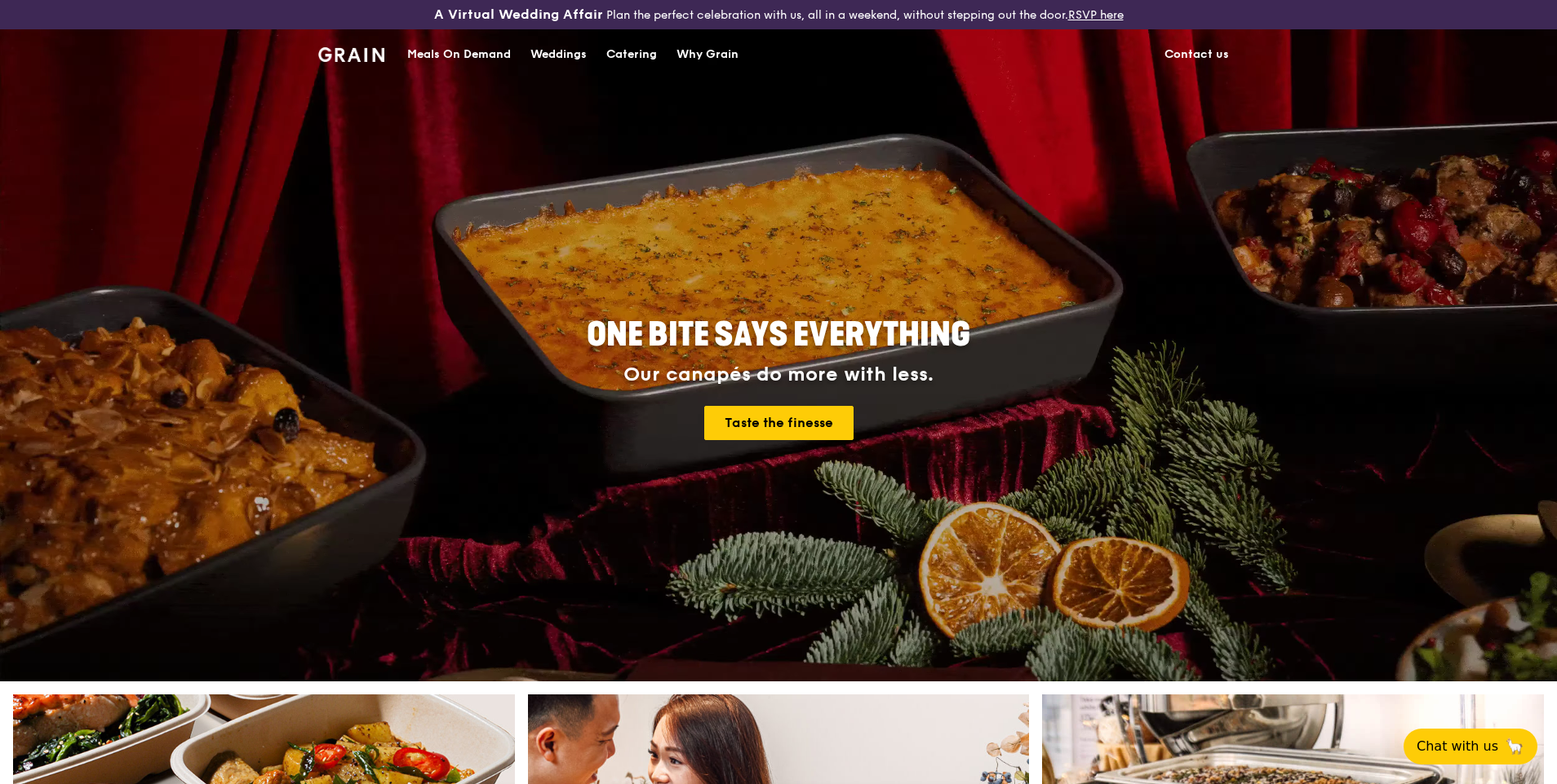
click at [464, 53] on div "Meals On Demand" at bounding box center [459, 54] width 104 height 48
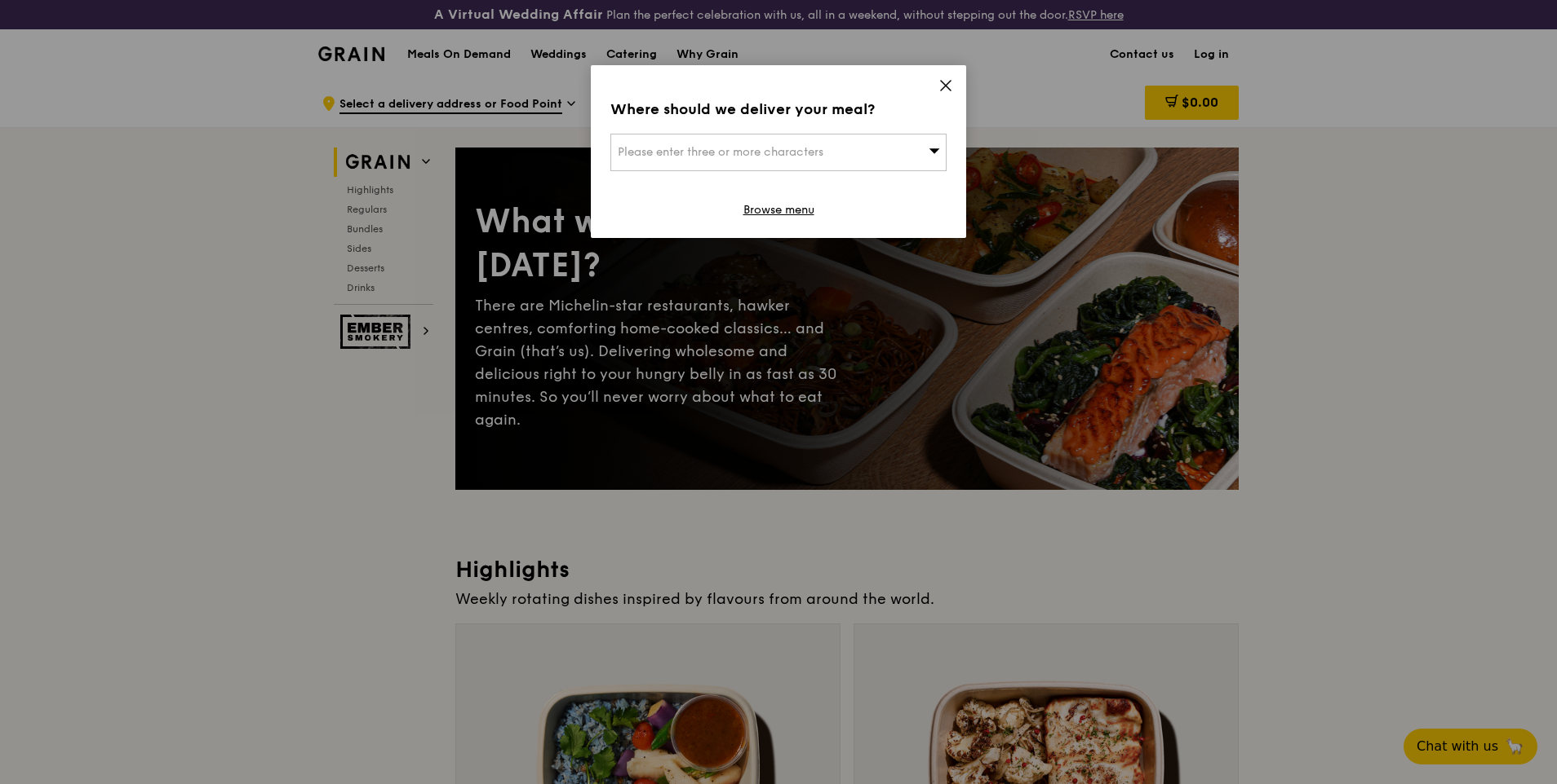
click at [948, 86] on icon at bounding box center [945, 85] width 15 height 15
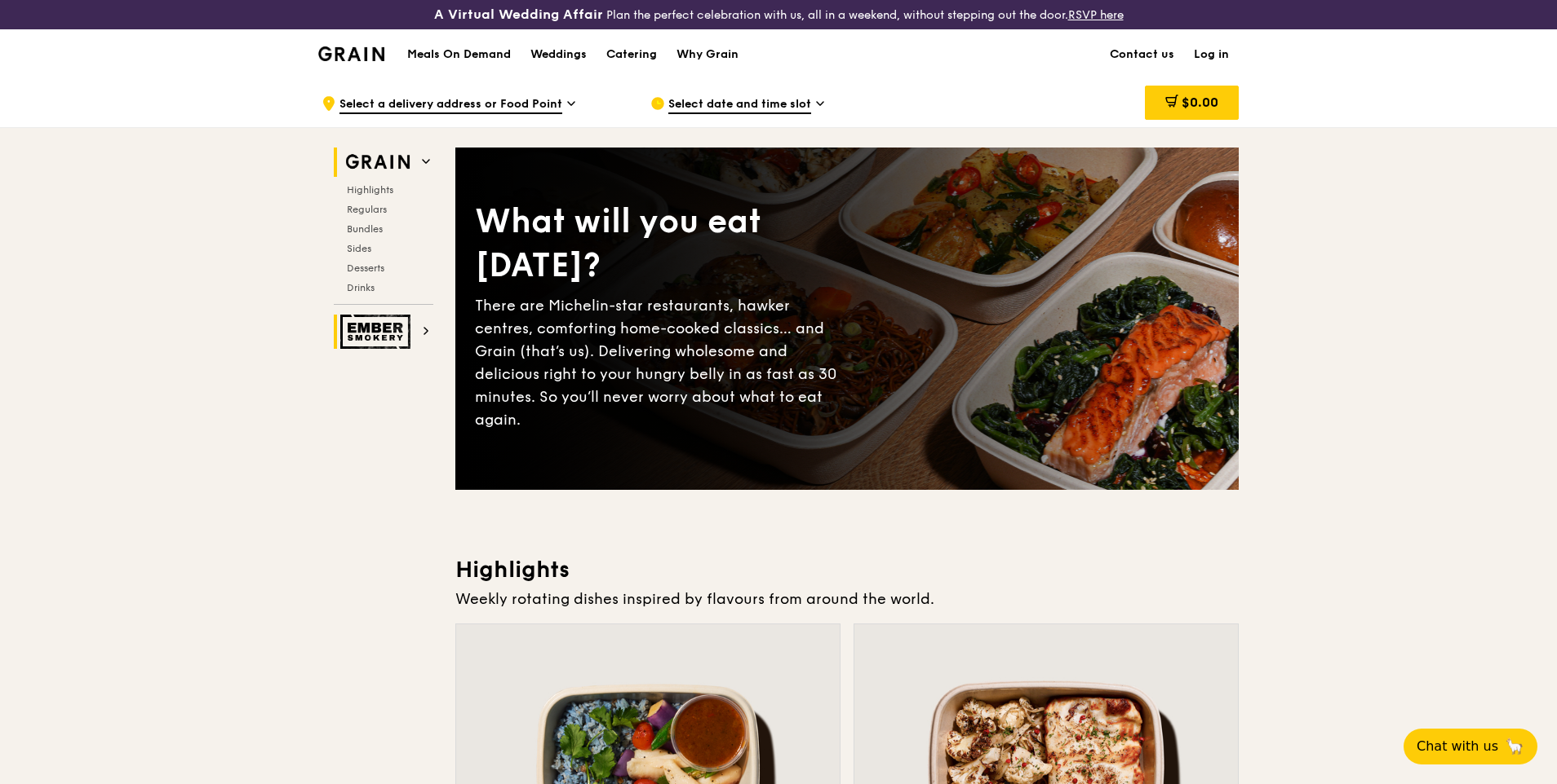
click at [395, 337] on img at bounding box center [378, 331] width 75 height 35
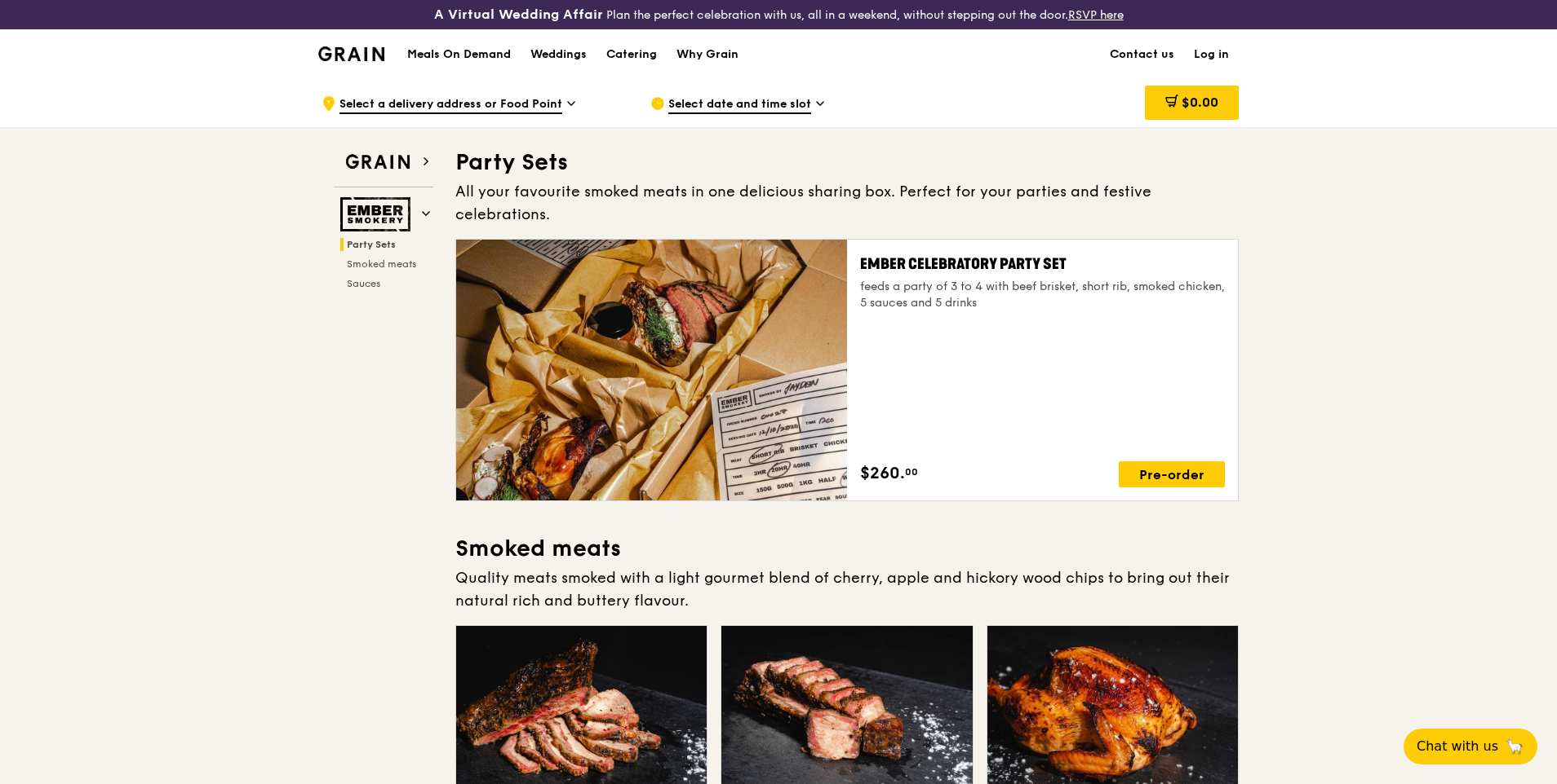
click at [439, 54] on h1 "Meals On Demand" at bounding box center [459, 54] width 104 height 16
click at [454, 51] on h1 "Meals On Demand" at bounding box center [459, 54] width 104 height 16
click at [487, 53] on h1 "Meals On Demand" at bounding box center [459, 54] width 104 height 16
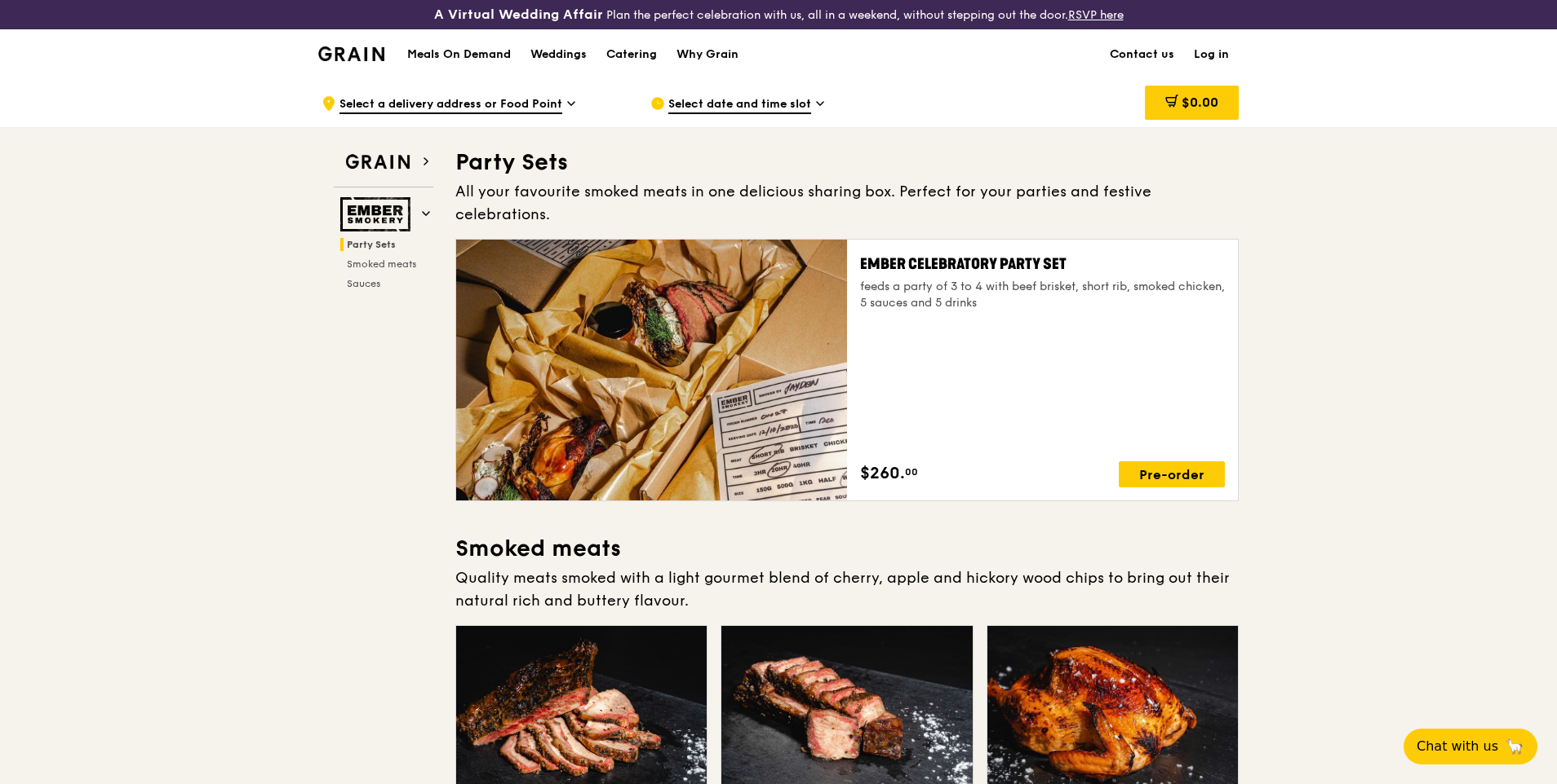
click at [1326, 106] on div ".cls-1 { fill: none; stroke: #fff; stroke-linecap: round; stroke-linejoin: roun…" at bounding box center [778, 102] width 1557 height 48
click at [425, 49] on h1 "Meals On Demand" at bounding box center [459, 54] width 104 height 16
click at [348, 58] on img at bounding box center [351, 53] width 66 height 15
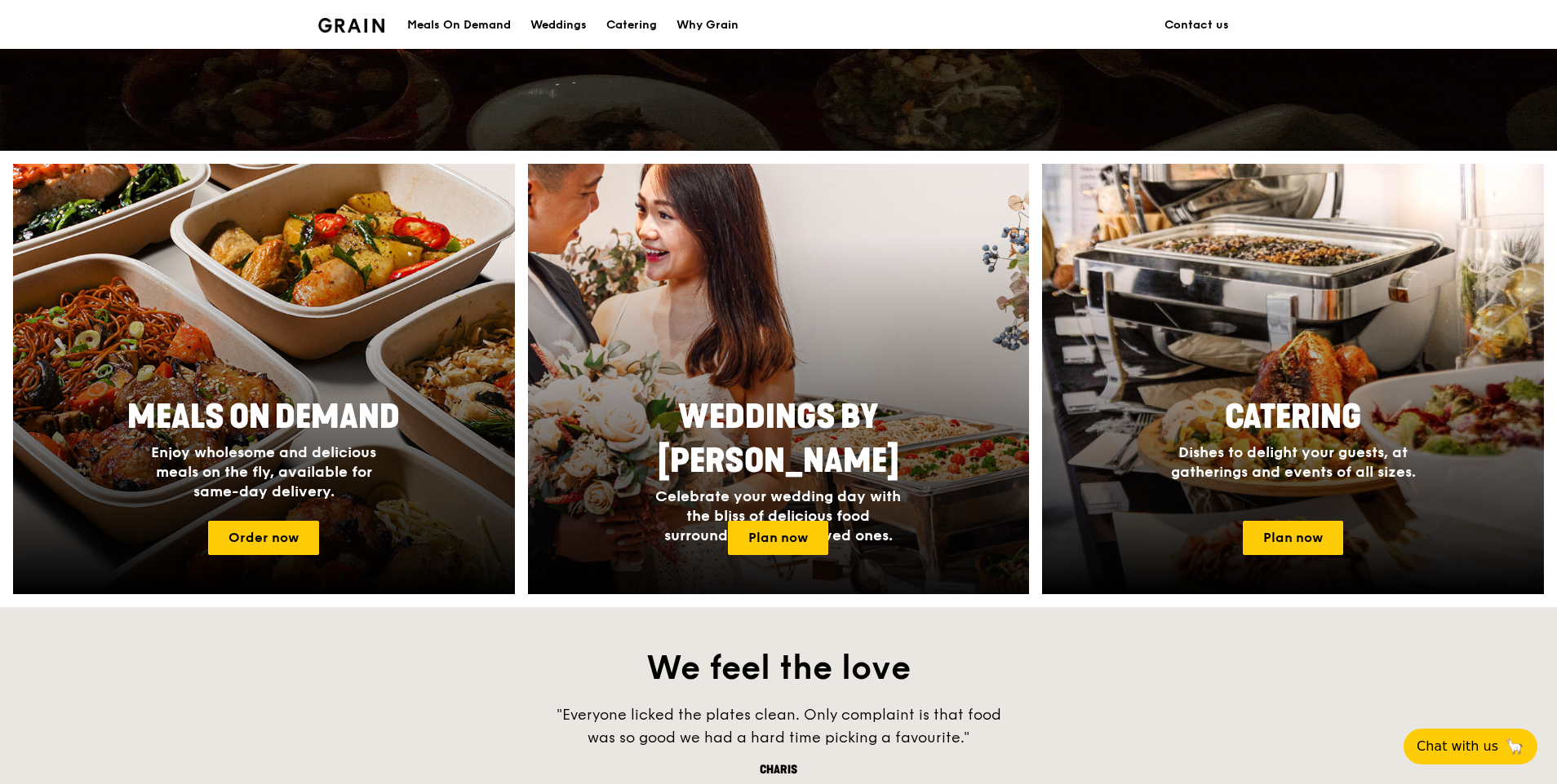
scroll to position [734, 0]
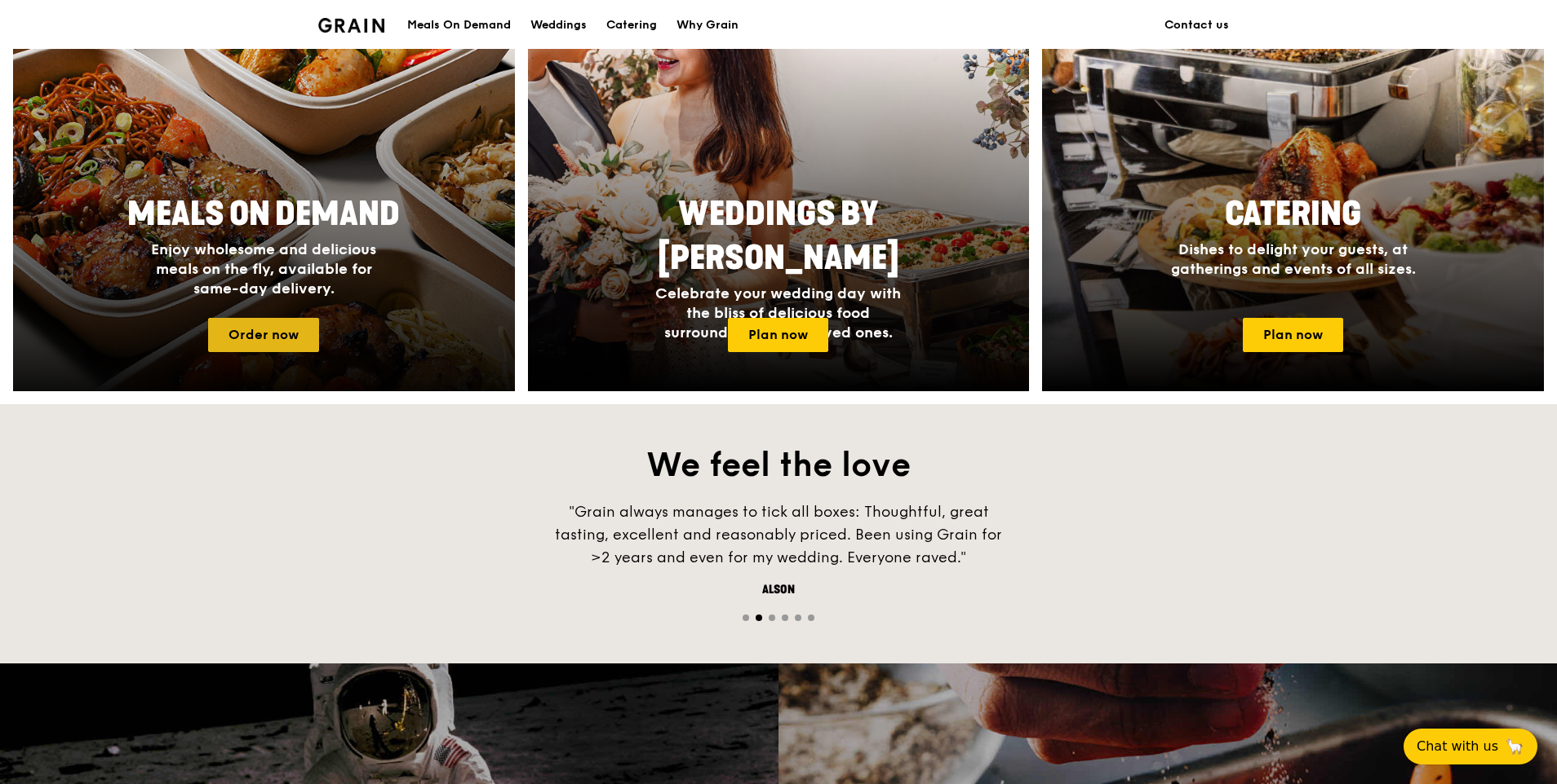
click at [276, 341] on link "Order now" at bounding box center [263, 335] width 111 height 35
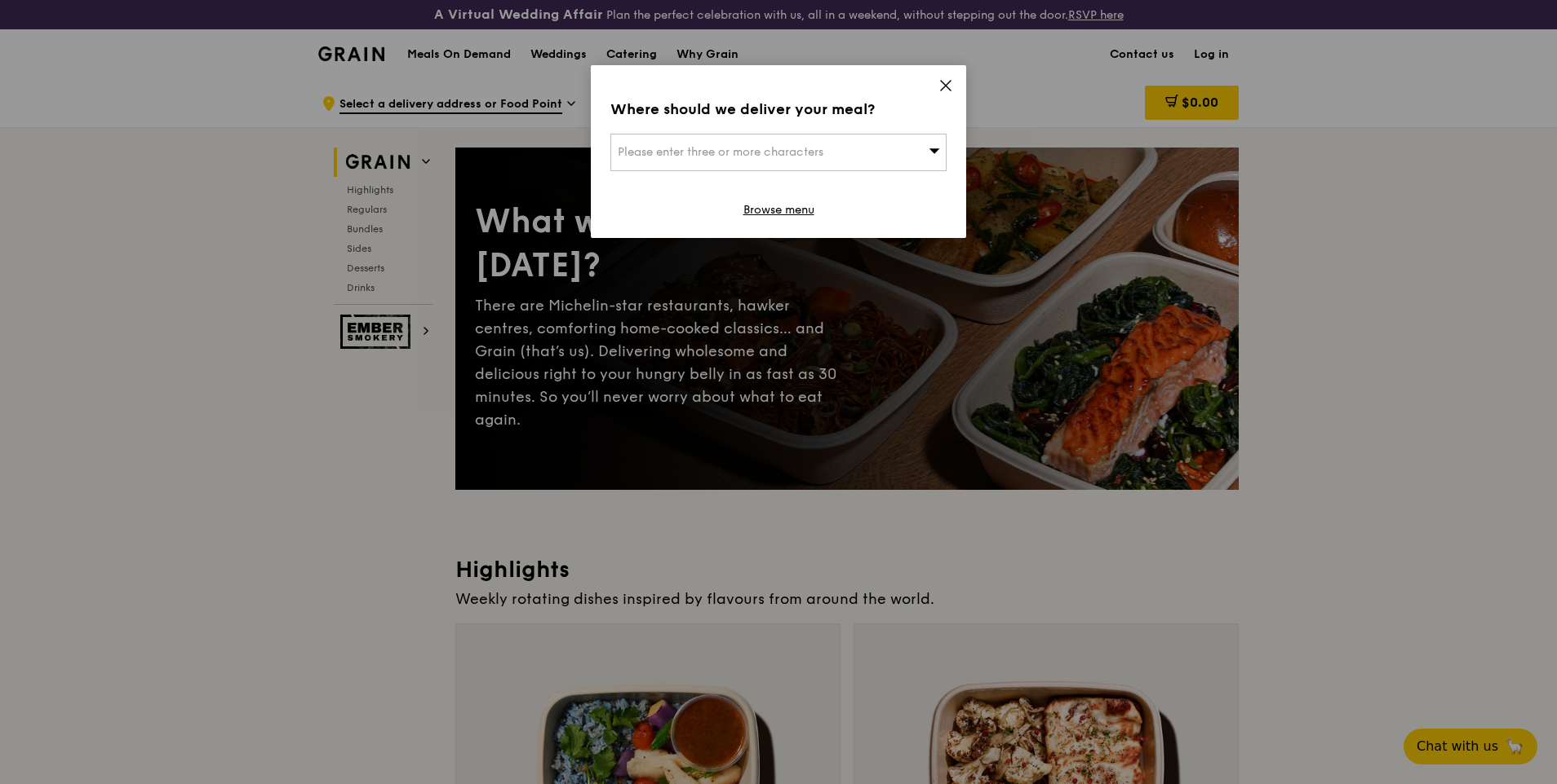
click at [946, 87] on icon at bounding box center [945, 85] width 15 height 15
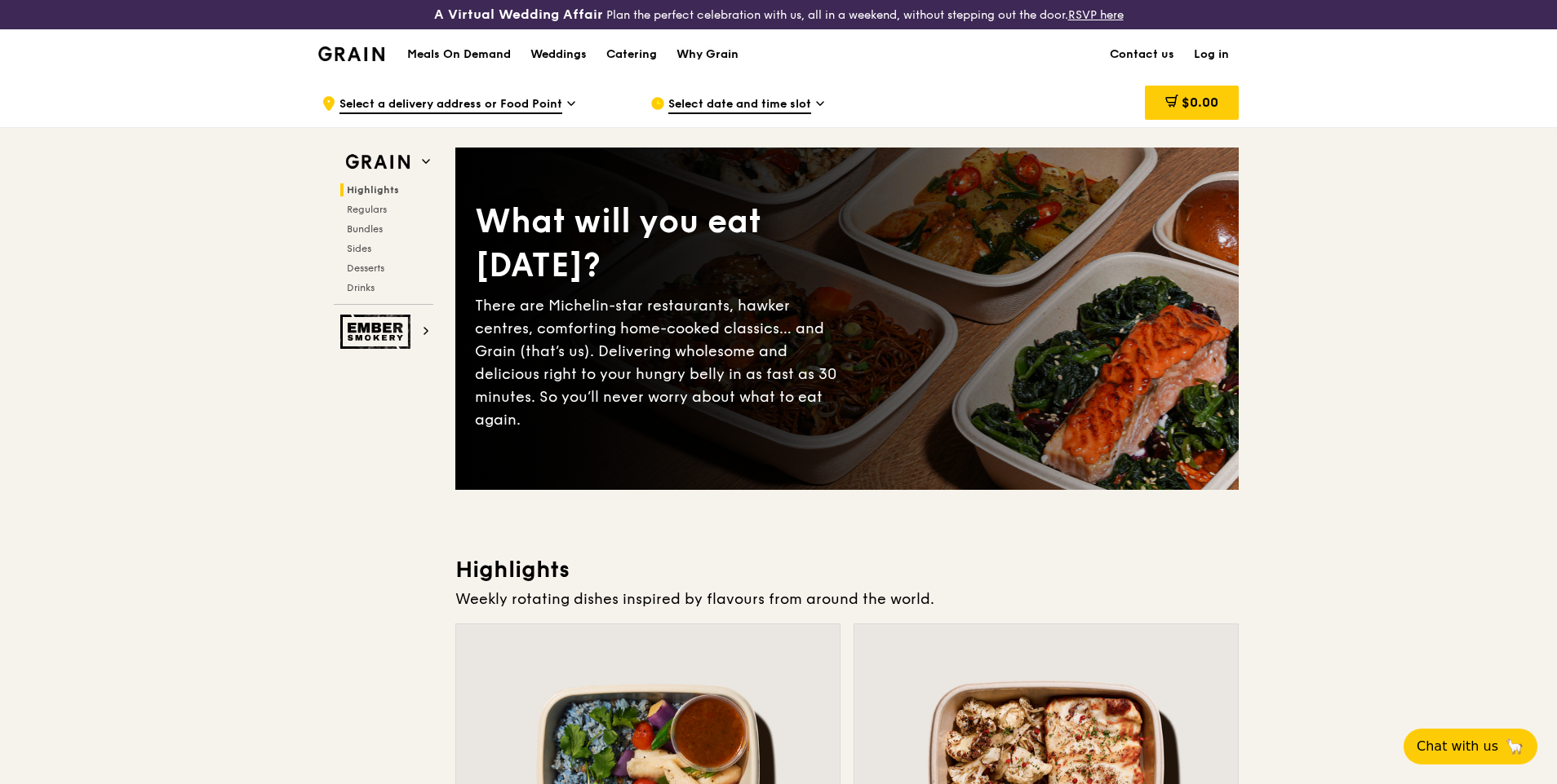
click at [717, 53] on div "Why Grain" at bounding box center [707, 54] width 62 height 48
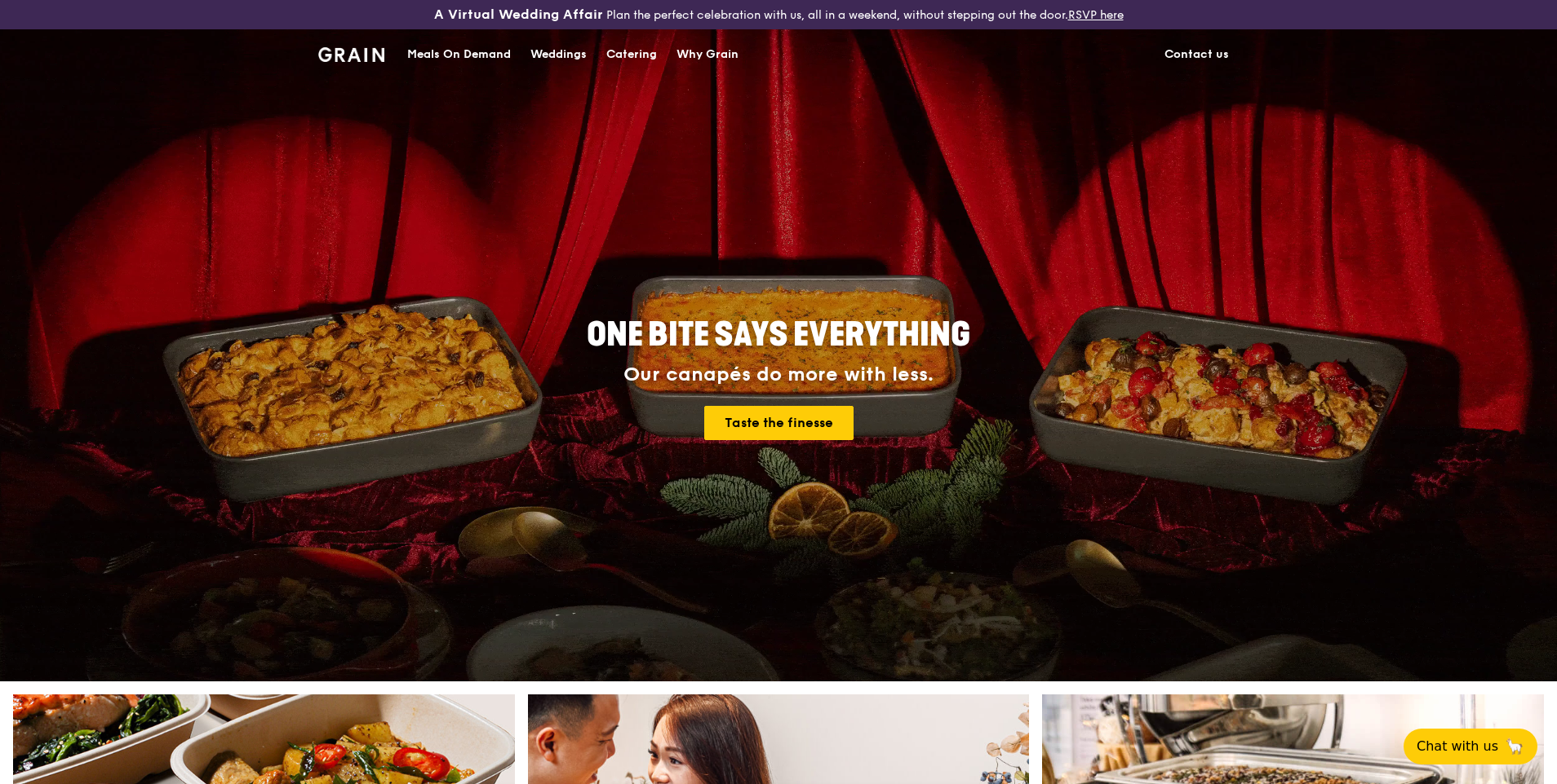
click at [1085, 14] on link "RSVP here" at bounding box center [1096, 15] width 55 height 14
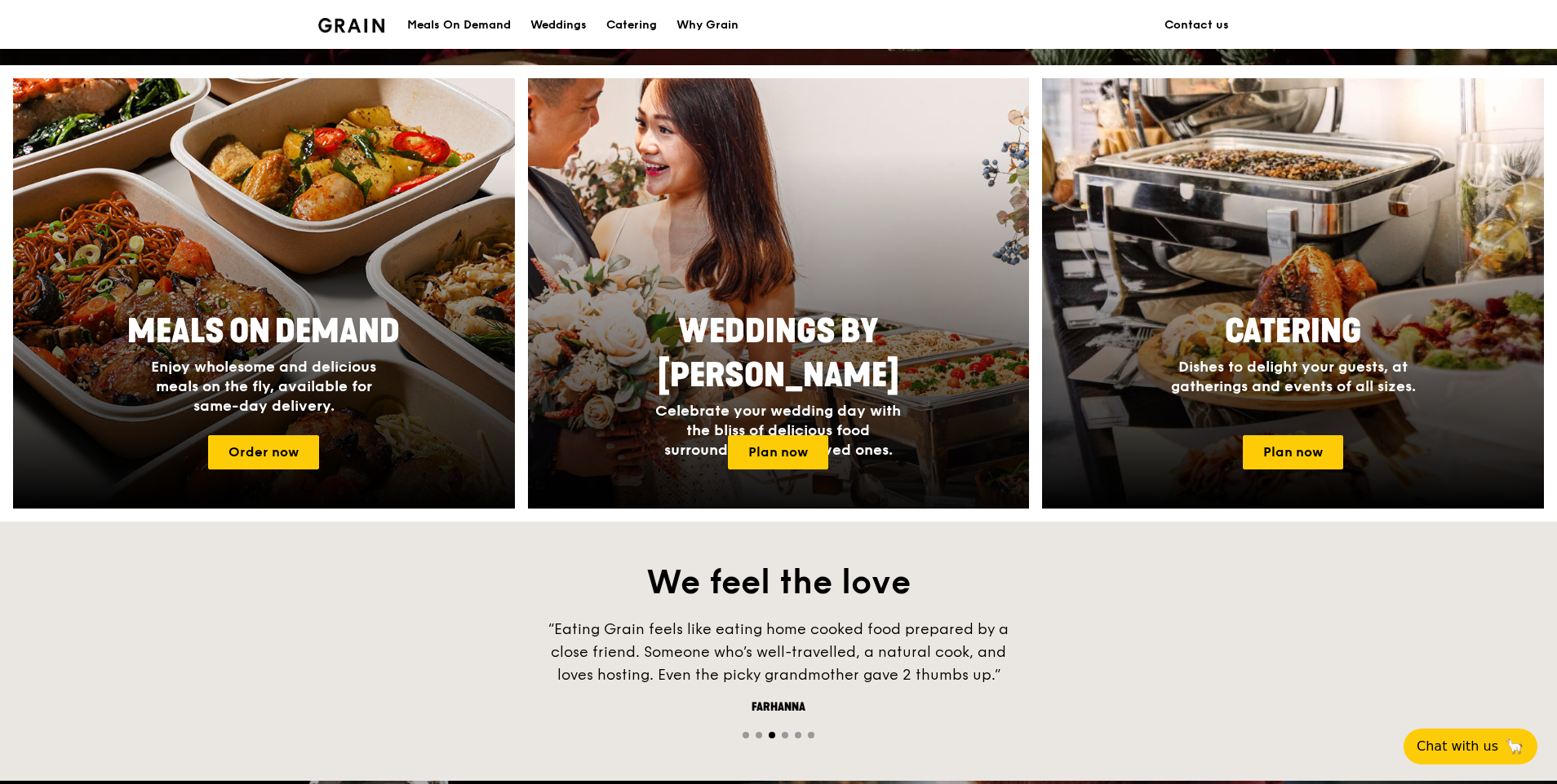
scroll to position [653, 0]
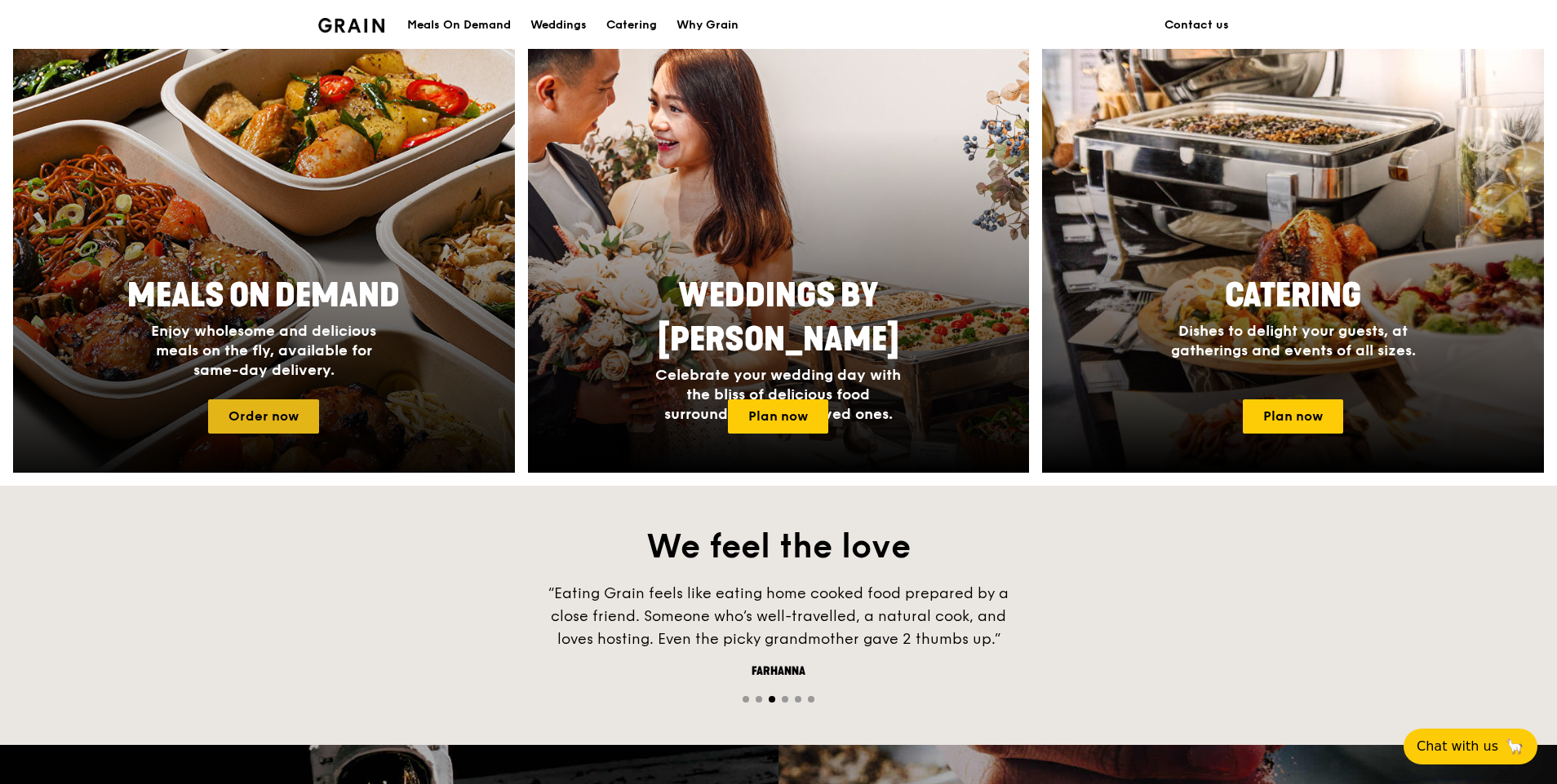
click at [300, 413] on link "Order now" at bounding box center [263, 416] width 111 height 35
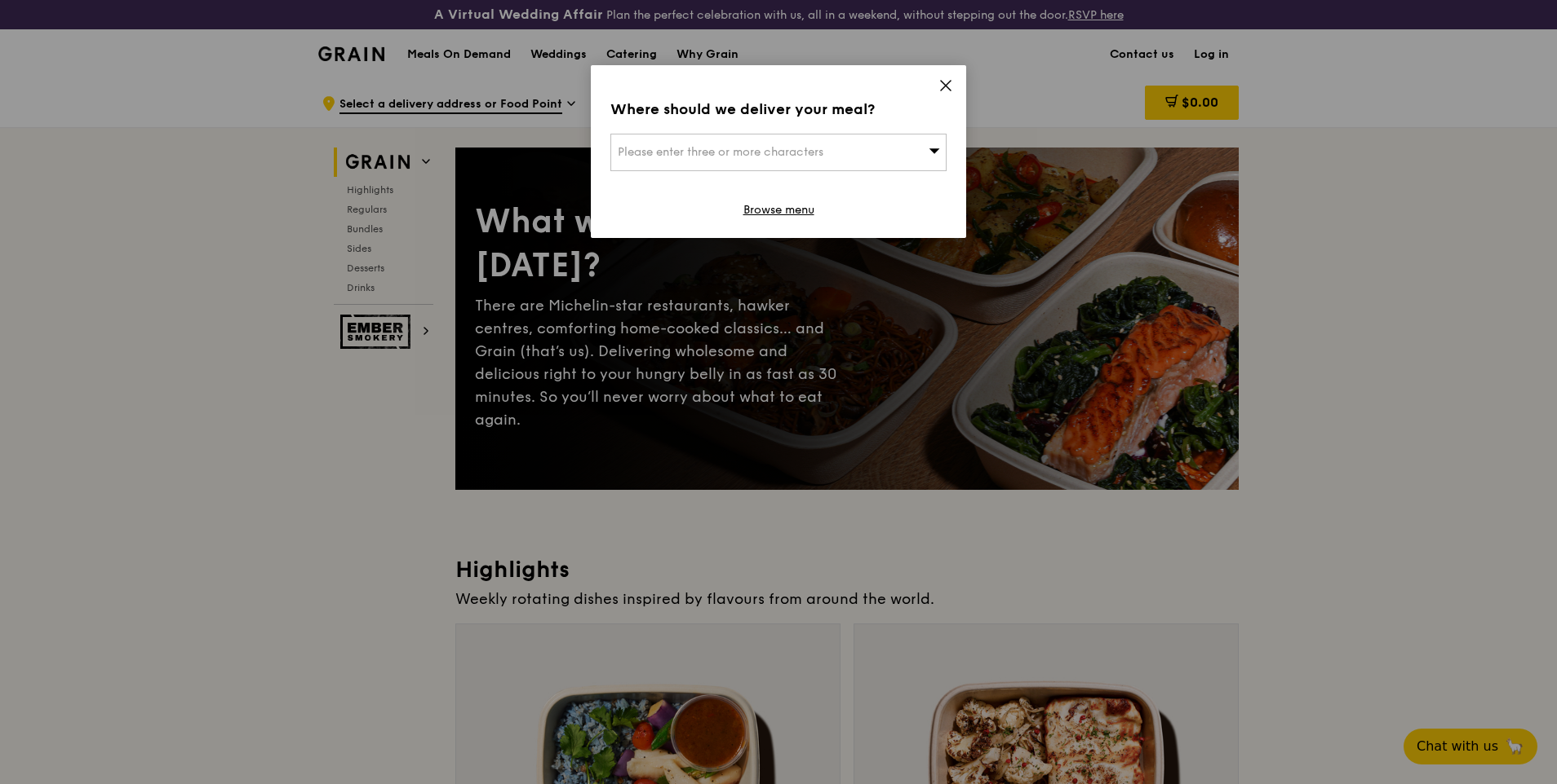
click at [953, 83] on div "Where should we deliver your meal? Please enter three or more characters Browse…" at bounding box center [778, 151] width 375 height 173
click at [946, 86] on icon at bounding box center [946, 86] width 10 height 10
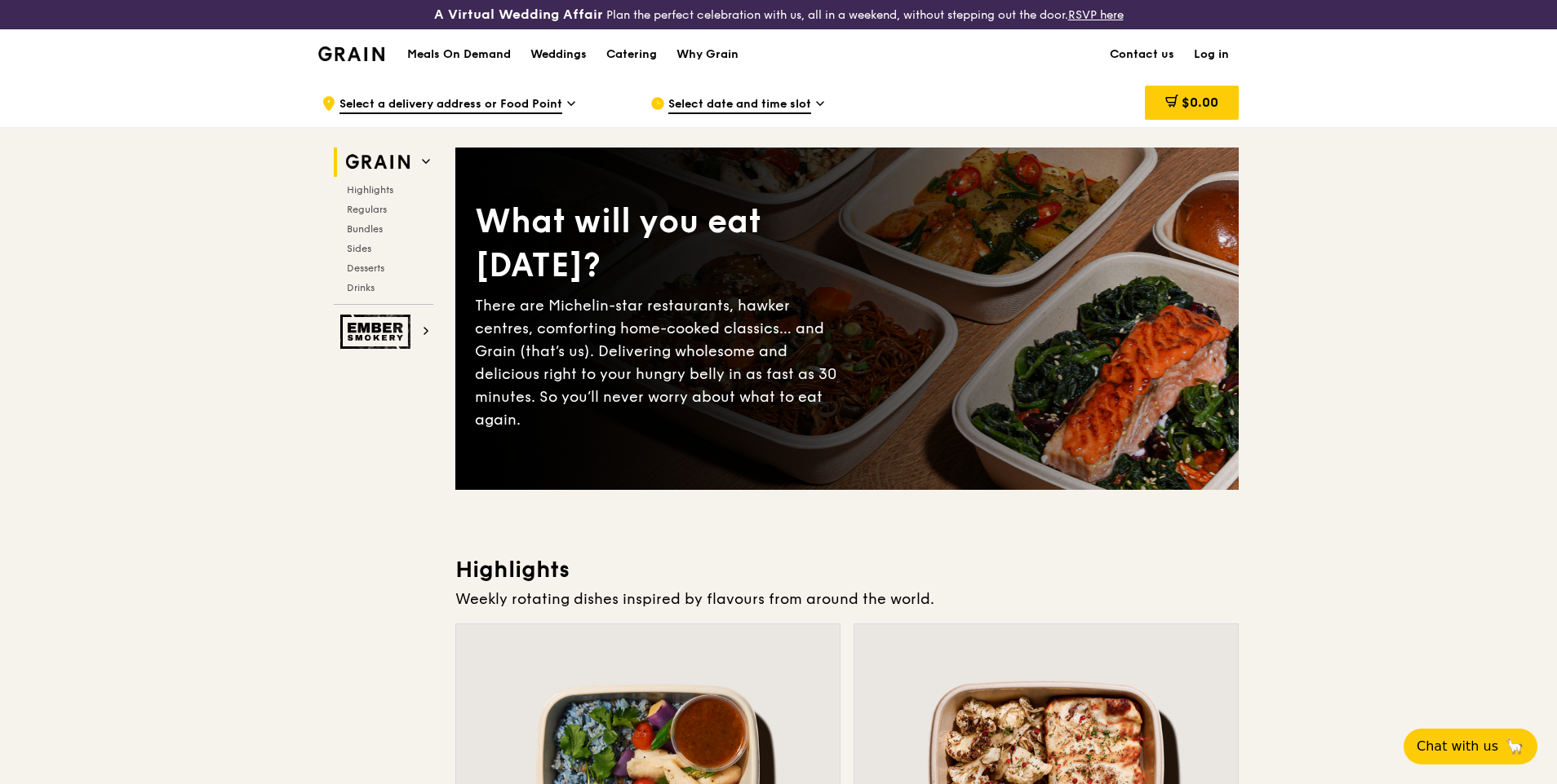
click at [851, 66] on div "Meals On Demand Weddings Catering Why Grain Contact us Log in" at bounding box center [778, 54] width 920 height 49
click at [789, 53] on div "Meals On Demand Weddings Catering Why Grain Contact us Log in" at bounding box center [778, 54] width 920 height 49
click at [778, 58] on div "Meals On Demand Weddings Catering Why Grain Contact us Log in" at bounding box center [778, 54] width 920 height 49
click at [769, 65] on div "Meals On Demand Weddings Catering Why Grain Contact us Log in" at bounding box center [778, 54] width 920 height 49
click at [601, 102] on div ".cls-1 { fill: none; stroke: #fff; stroke-linecap: round; stroke-linejoin: roun…" at bounding box center [473, 103] width 303 height 48
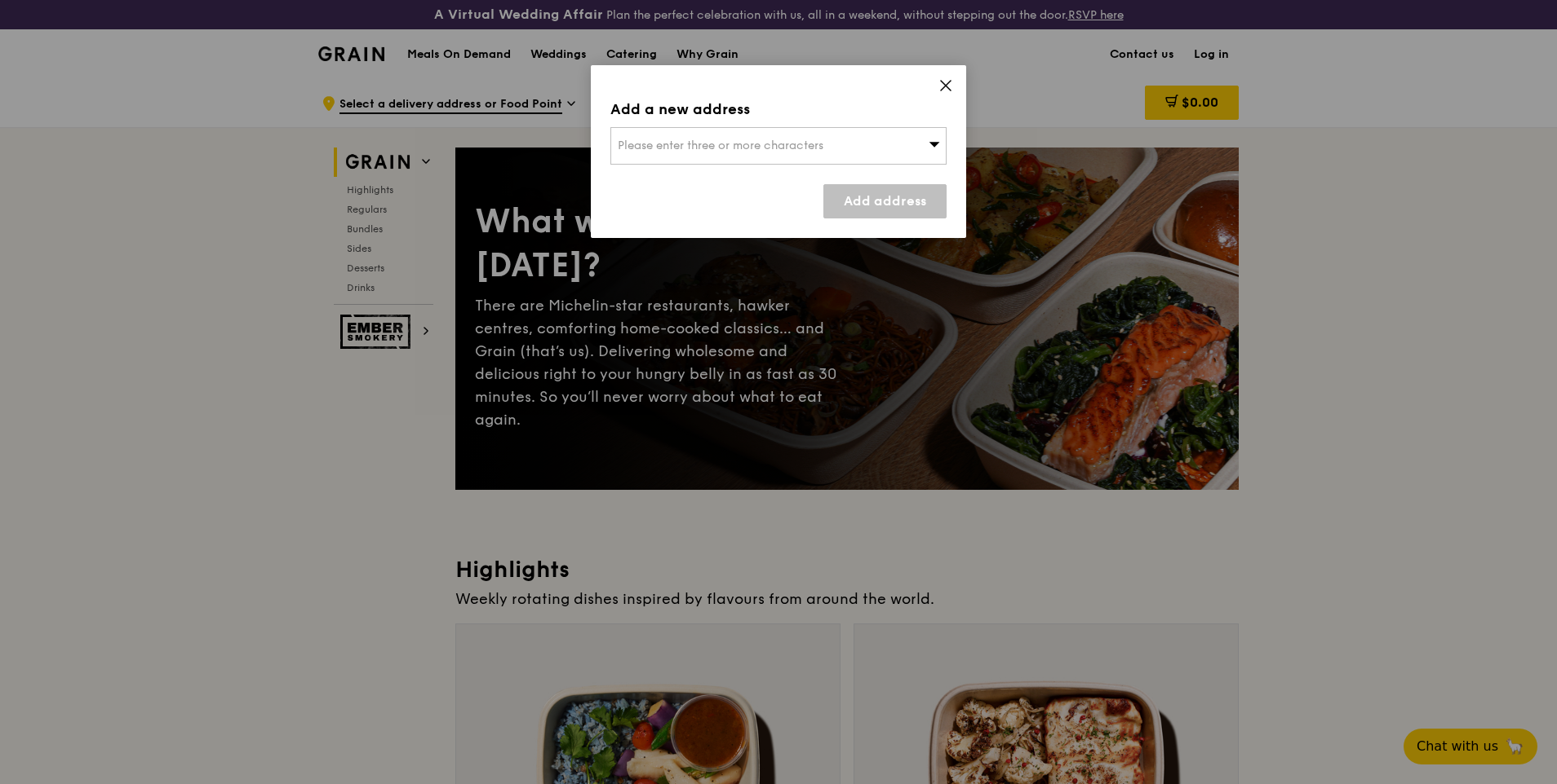
drag, startPoint x: 601, startPoint y: 102, endPoint x: 958, endPoint y: 91, distance: 357.2
click at [961, 92] on div "Add a new address Please enter three or more characters Add address" at bounding box center [778, 151] width 375 height 173
click at [948, 86] on icon at bounding box center [945, 85] width 15 height 15
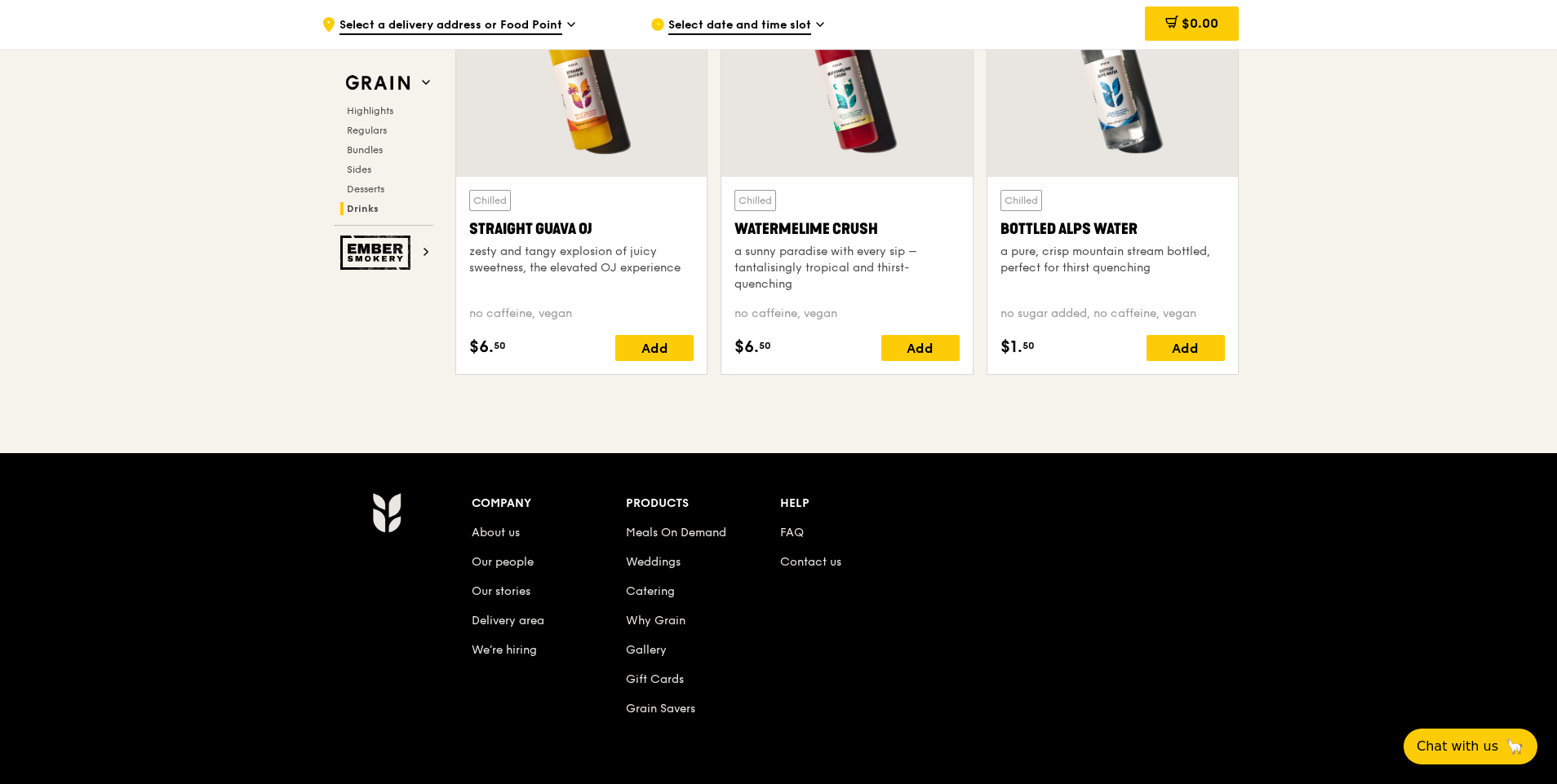
scroll to position [6744, 0]
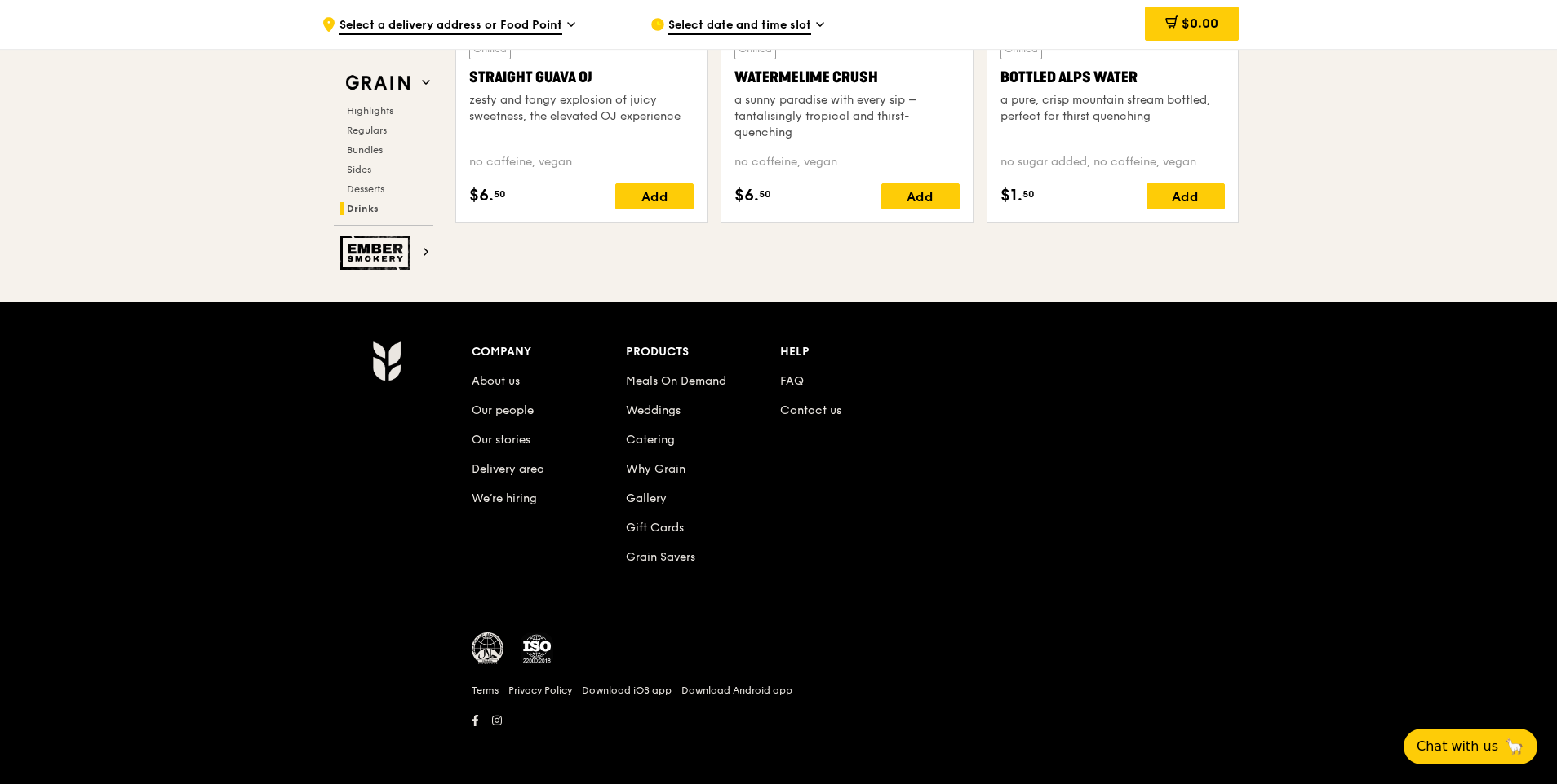
click at [492, 644] on img at bounding box center [488, 649] width 33 height 33
click at [1011, 559] on div "Company About us Our people Our stories Delivery area We’re hiring Products Mea…" at bounding box center [857, 468] width 771 height 253
